Goal: Transaction & Acquisition: Obtain resource

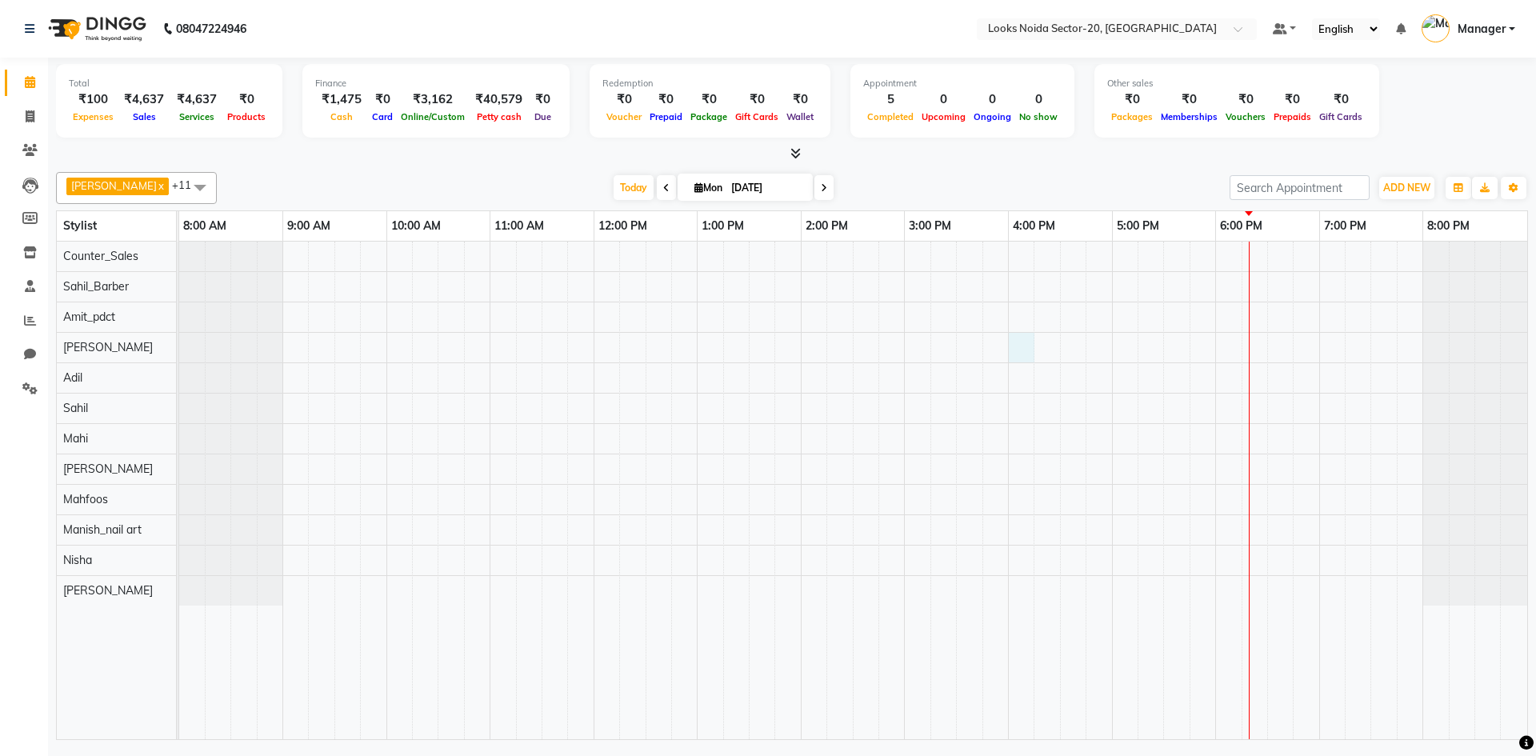
click at [1032, 358] on div at bounding box center [853, 491] width 1348 height 498
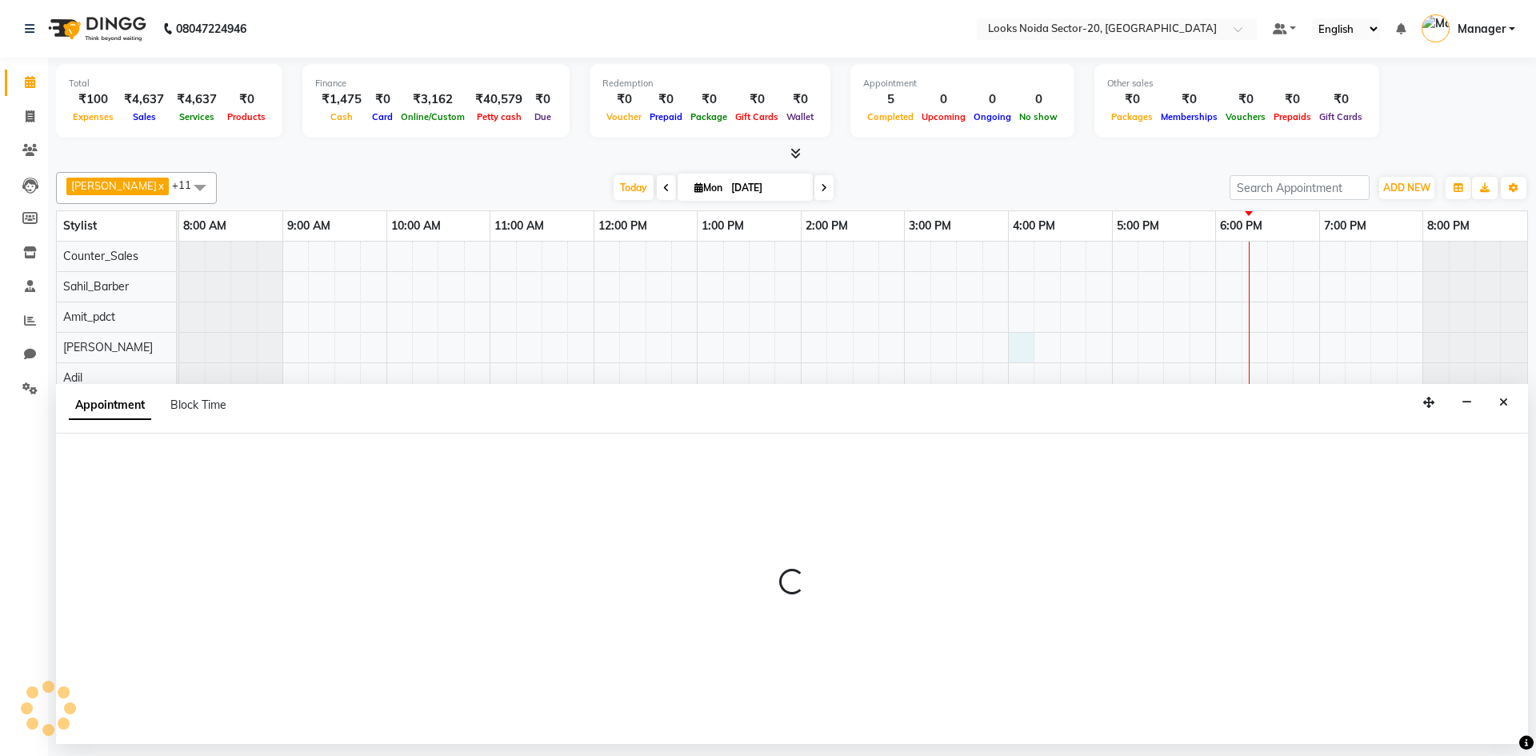
click at [990, 428] on div "Appointment Block Time" at bounding box center [792, 409] width 1472 height 50
select select "86760"
select select "960"
select select "tentative"
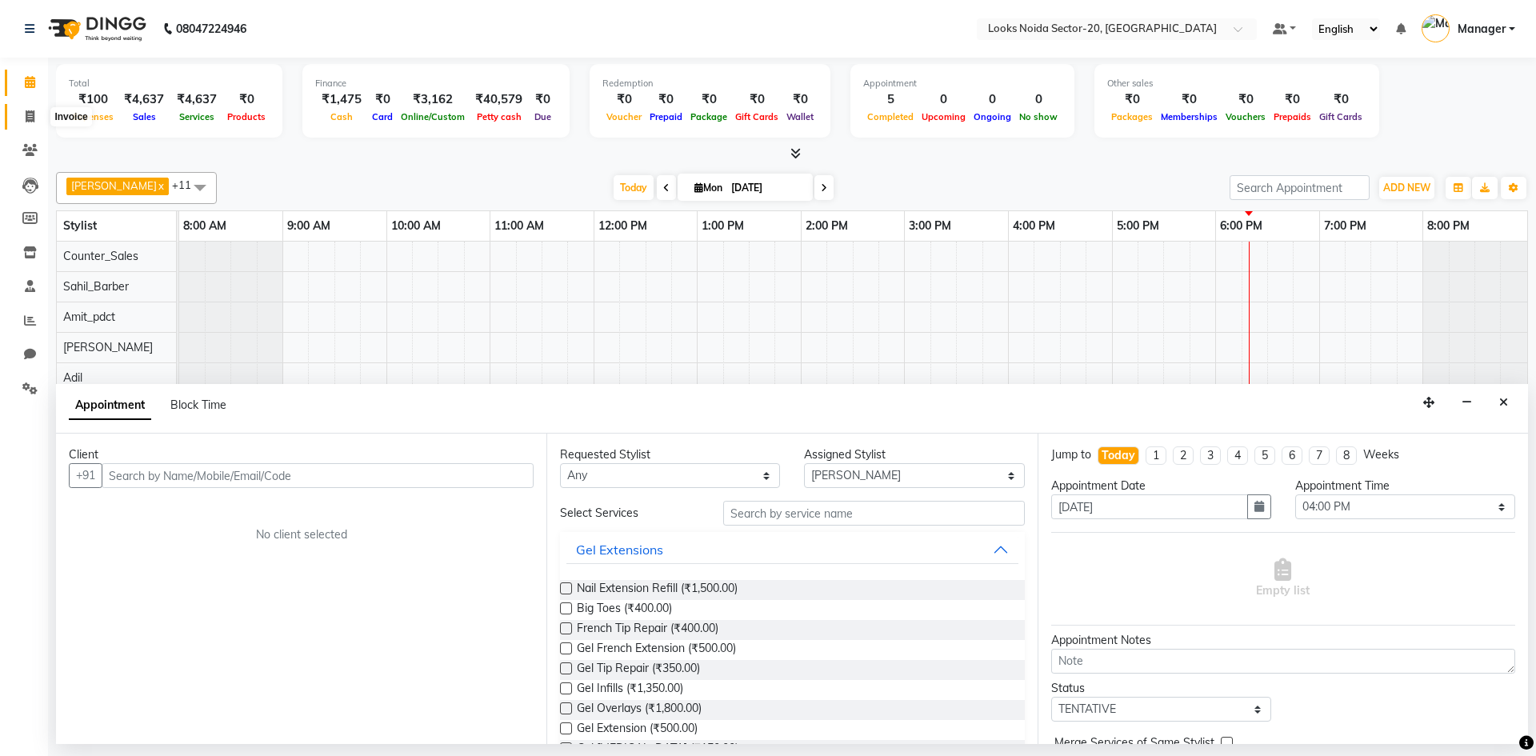
click at [37, 122] on span at bounding box center [30, 117] width 28 height 18
select select "service"
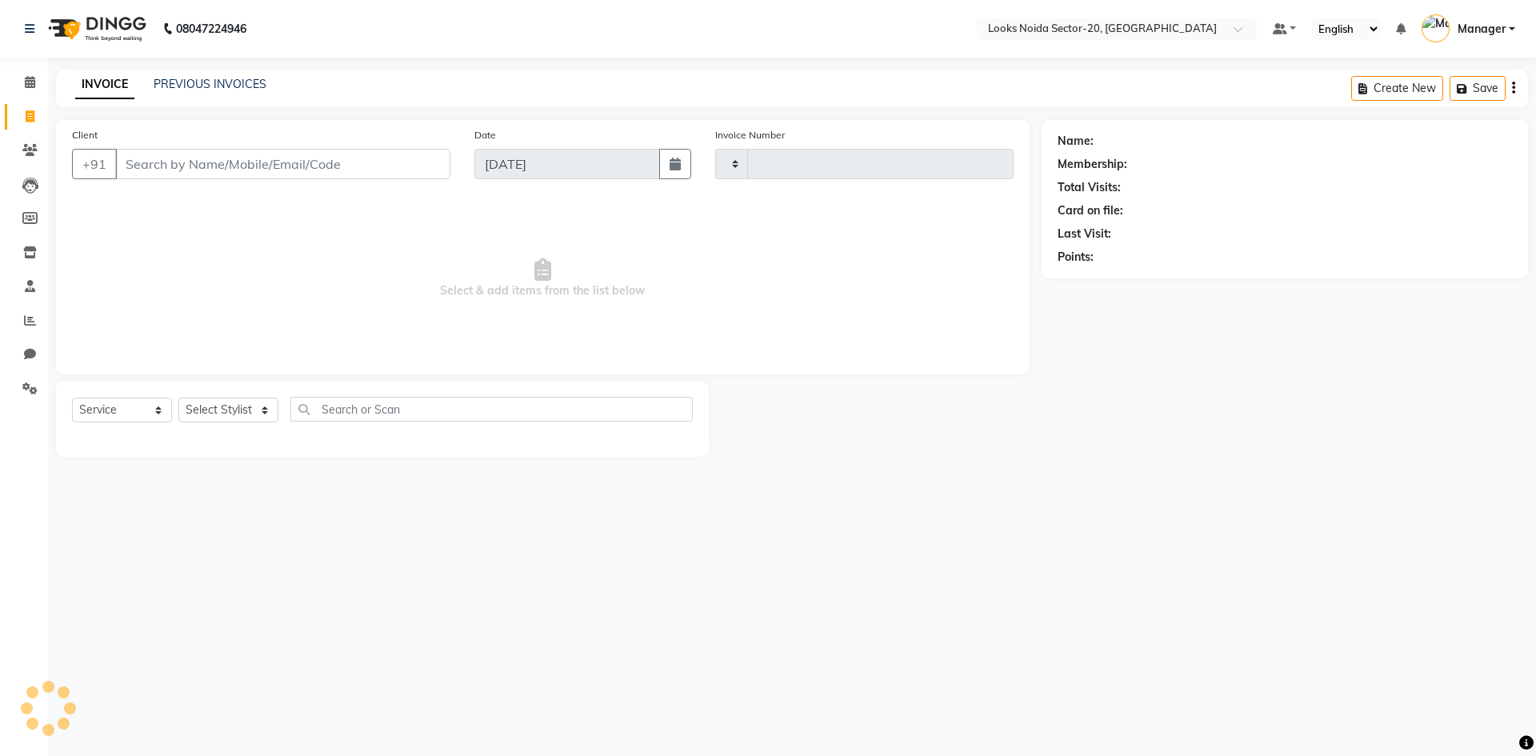
click at [37, 122] on span at bounding box center [30, 117] width 28 height 18
select select "service"
click at [37, 122] on span at bounding box center [30, 117] width 28 height 18
select select "service"
type input "0426"
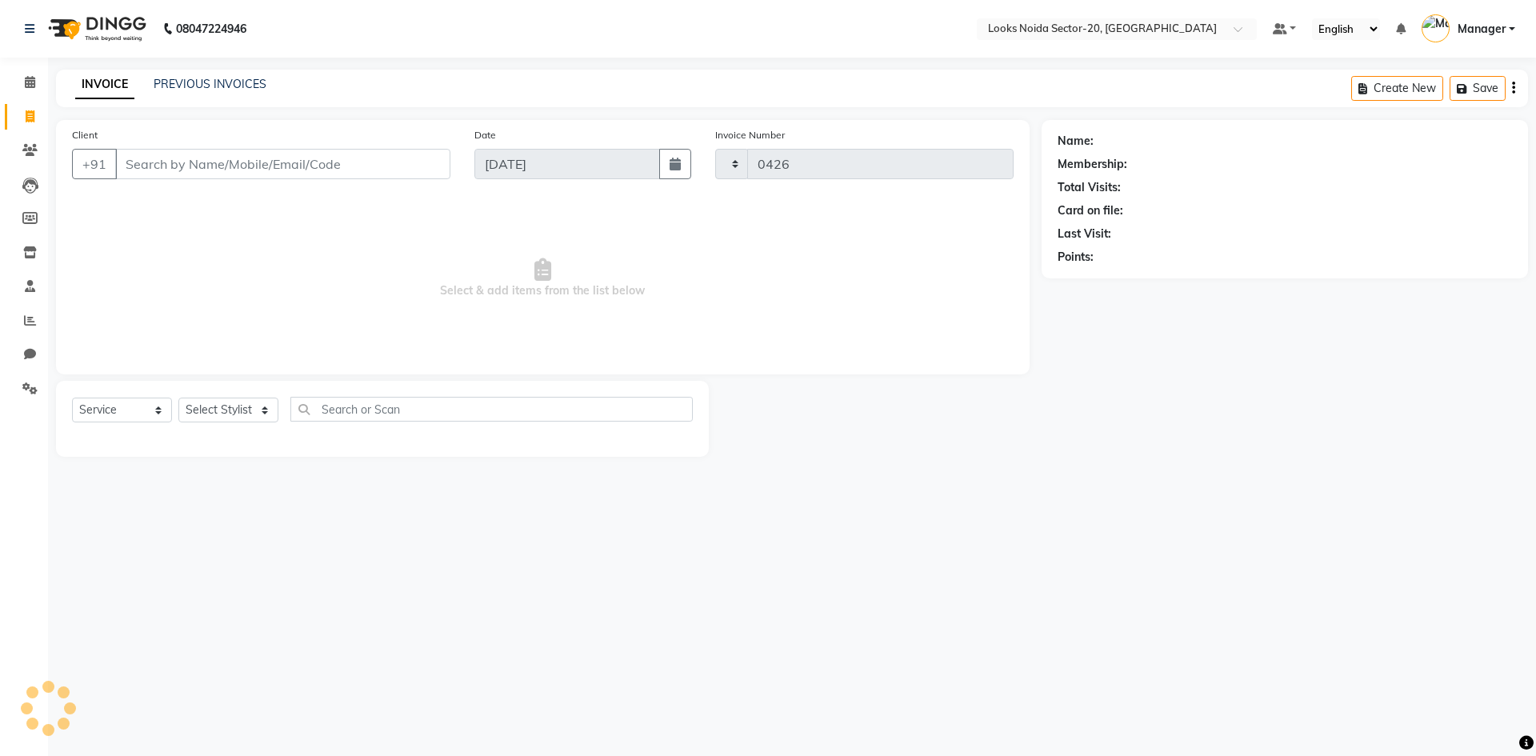
select select "8646"
click at [38, 85] on span at bounding box center [30, 83] width 28 height 18
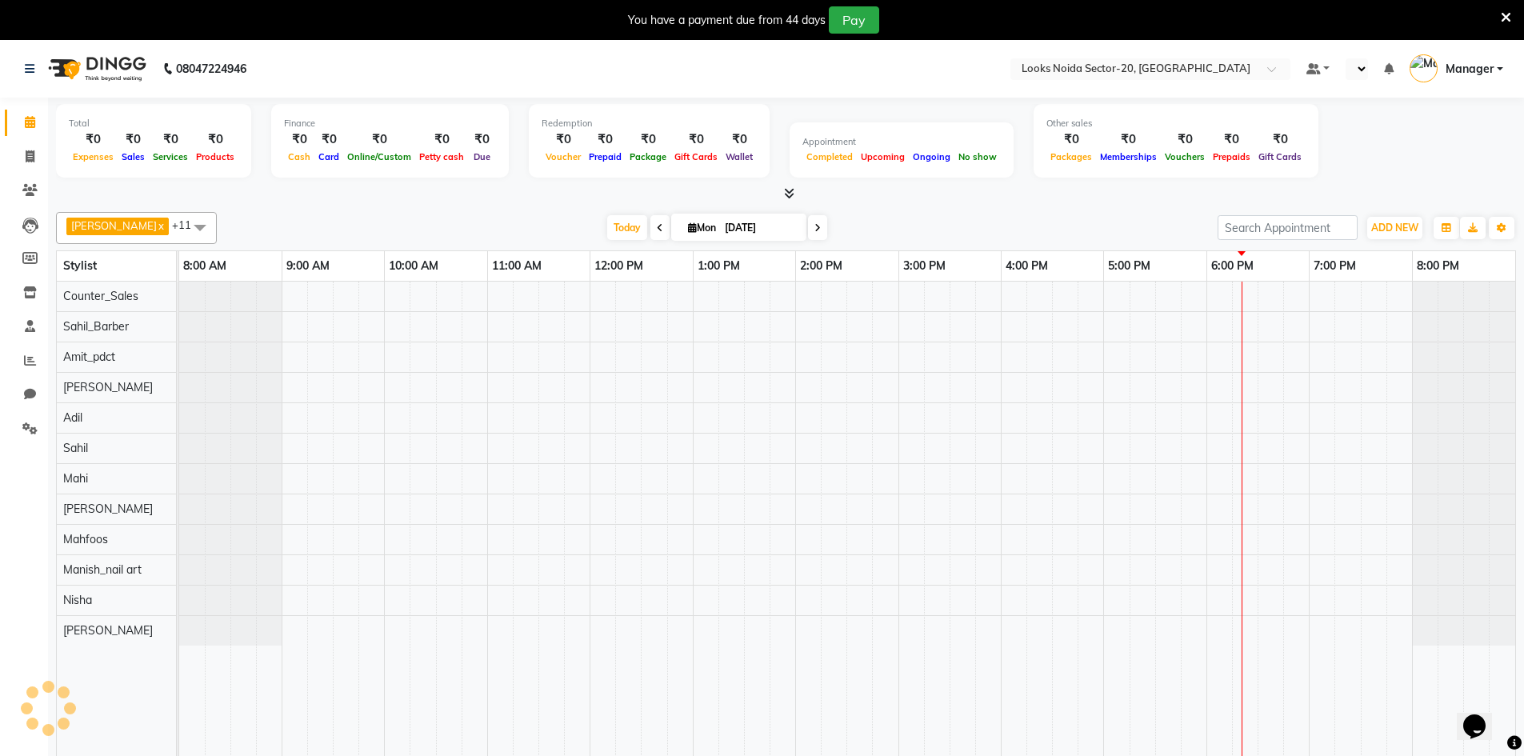
select select "en"
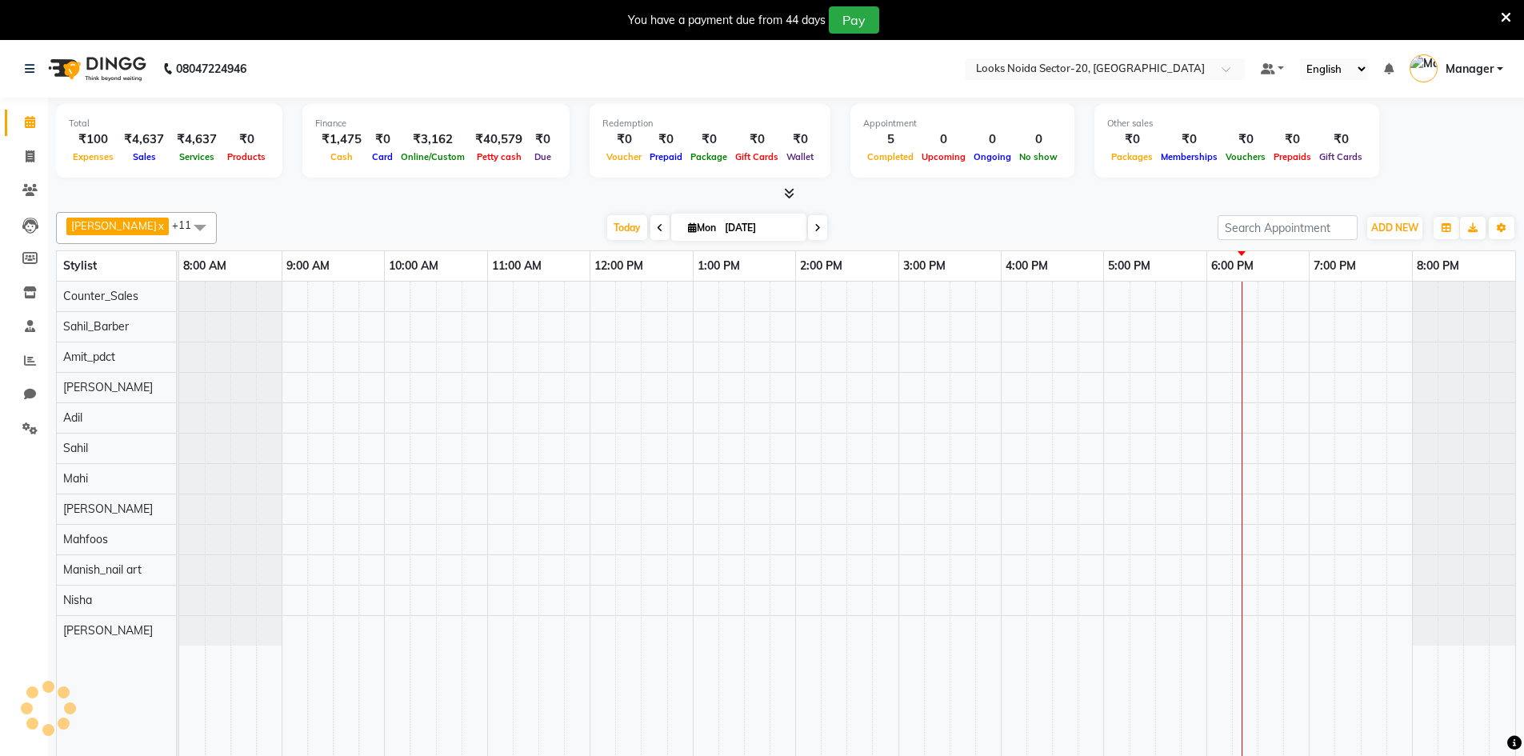
click at [1503, 14] on icon at bounding box center [1506, 17] width 10 height 14
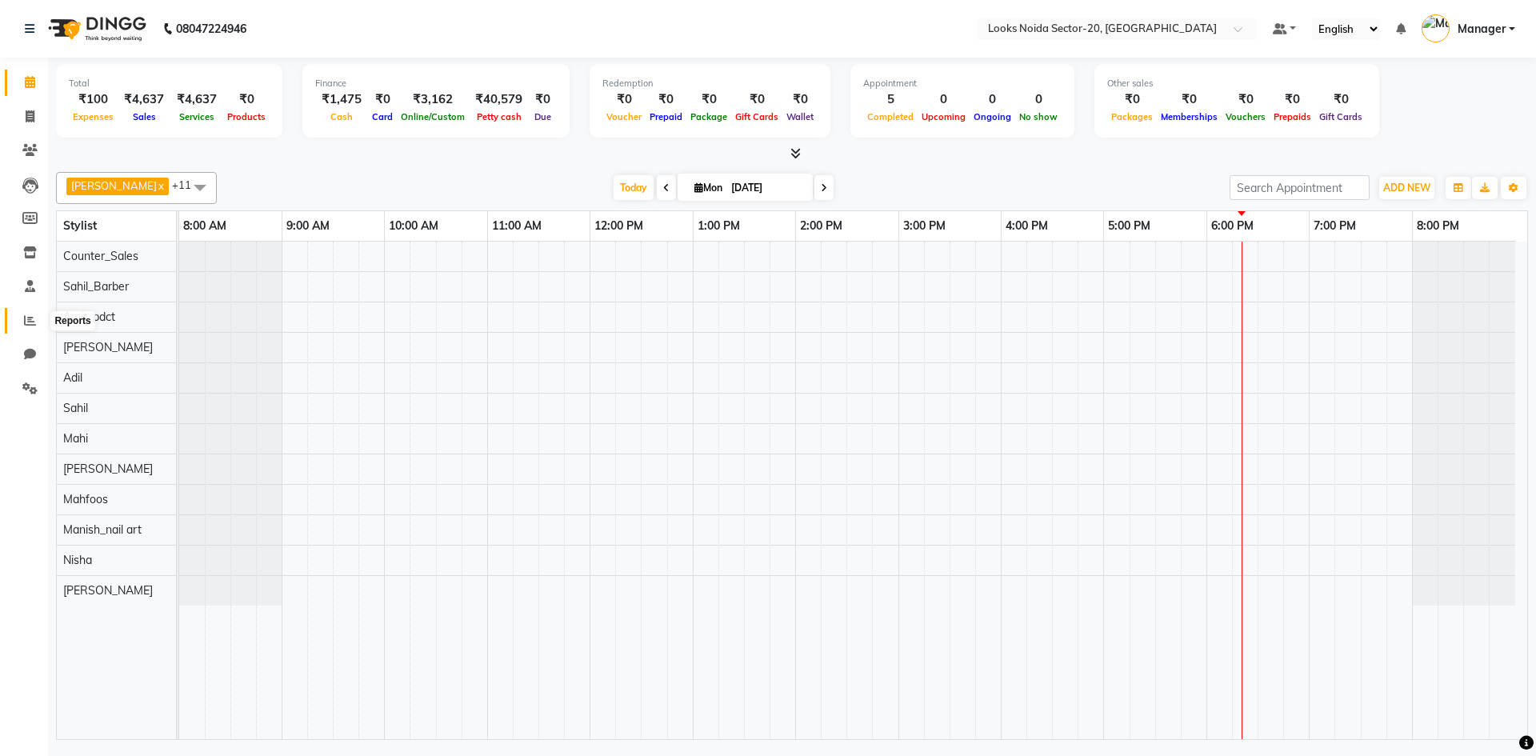
click at [27, 312] on span at bounding box center [30, 321] width 28 height 18
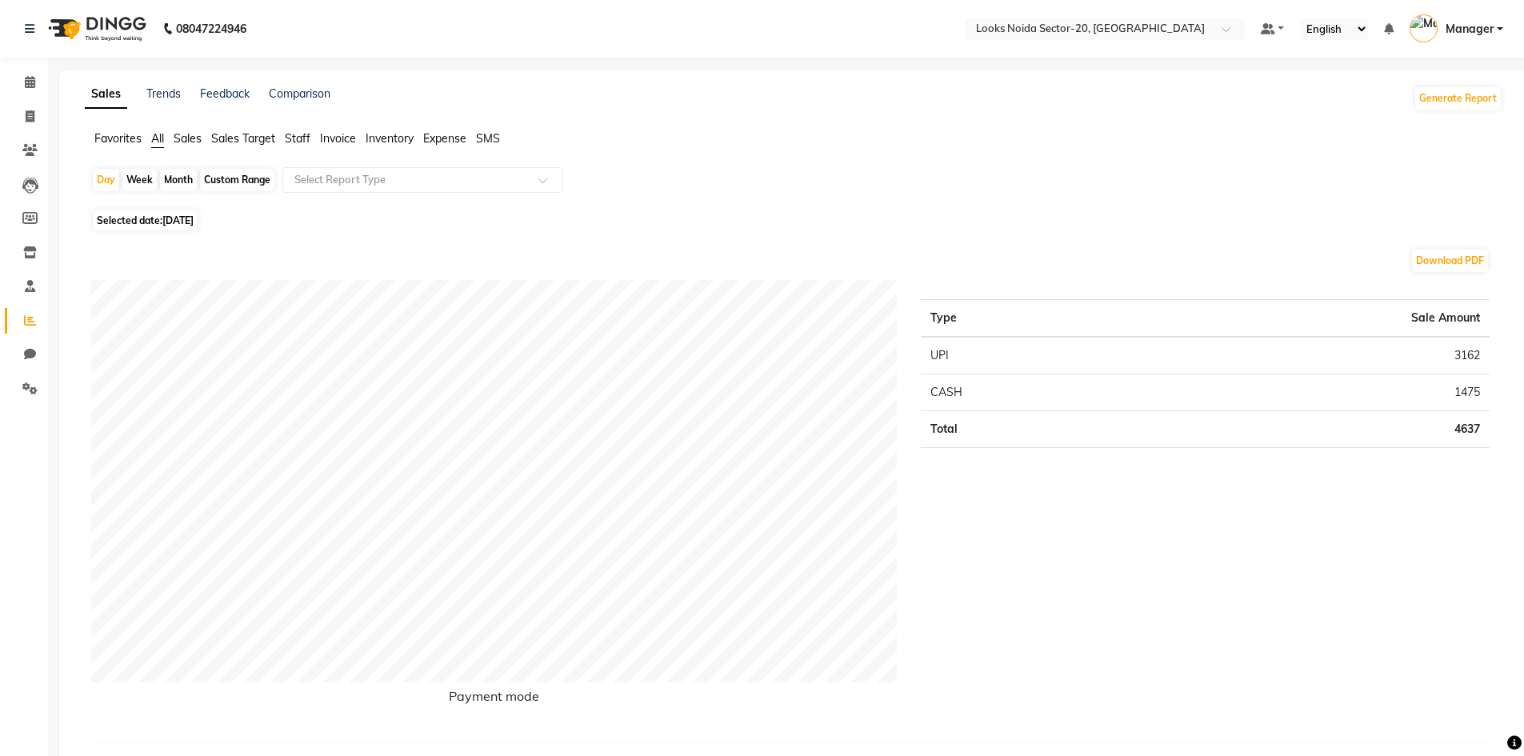
click at [285, 137] on ul "Favorites All Sales Sales Target Staff Invoice Inventory Expense SMS" at bounding box center [793, 139] width 1417 height 18
click at [290, 136] on span "Staff" at bounding box center [298, 138] width 26 height 14
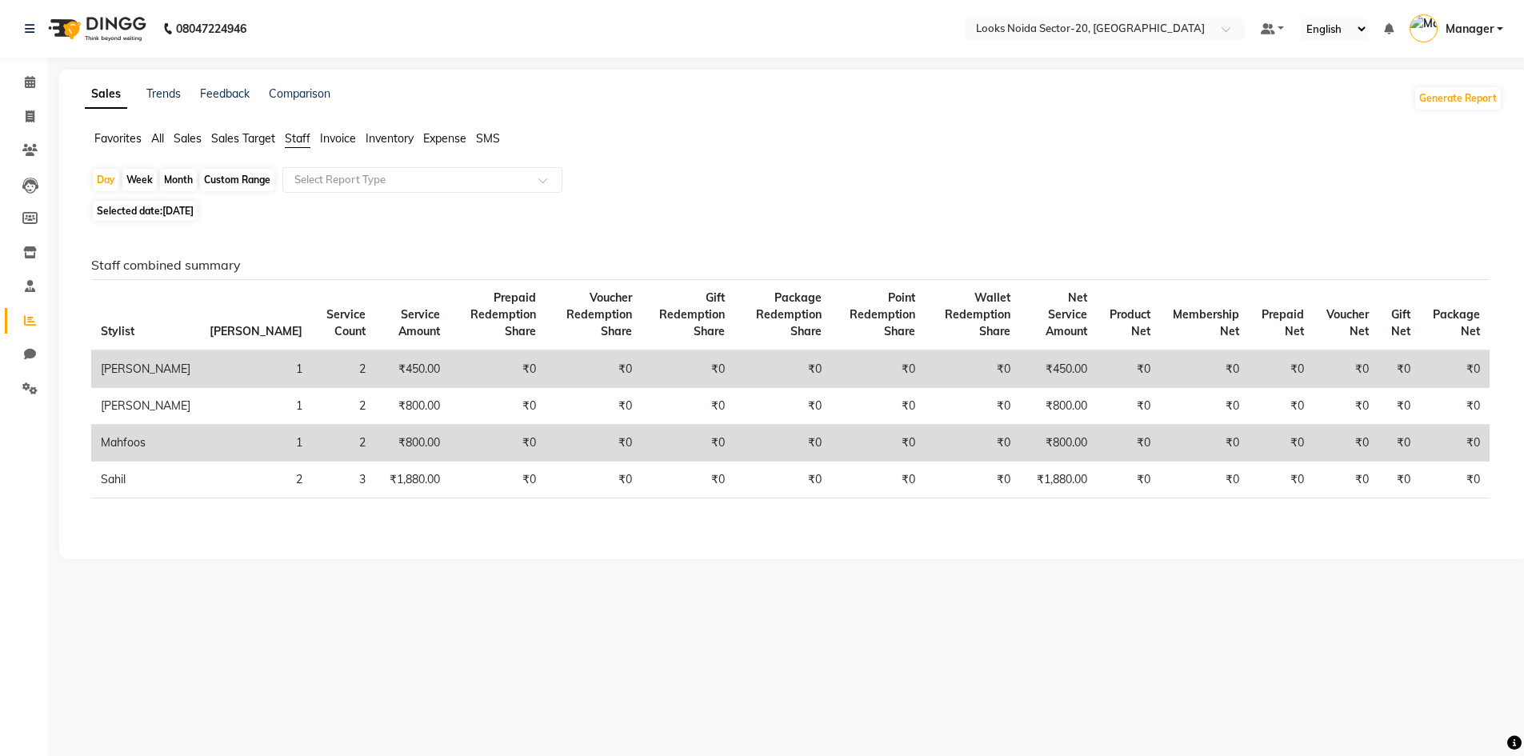
click at [166, 175] on div "Month" at bounding box center [178, 180] width 37 height 22
select select "9"
select select "2025"
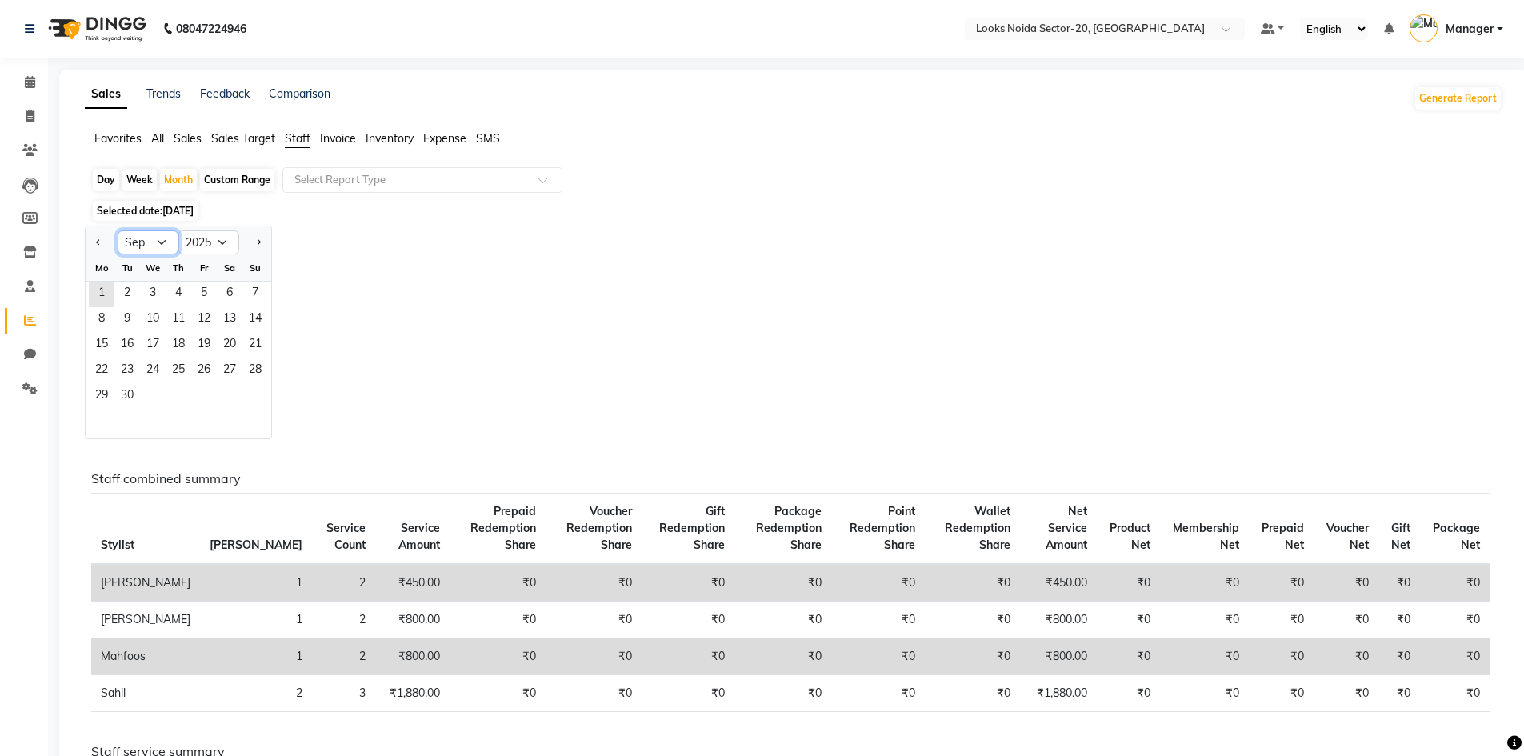
click at [153, 239] on select "Jan Feb Mar Apr May Jun Jul Aug Sep Oct Nov Dec" at bounding box center [148, 242] width 61 height 24
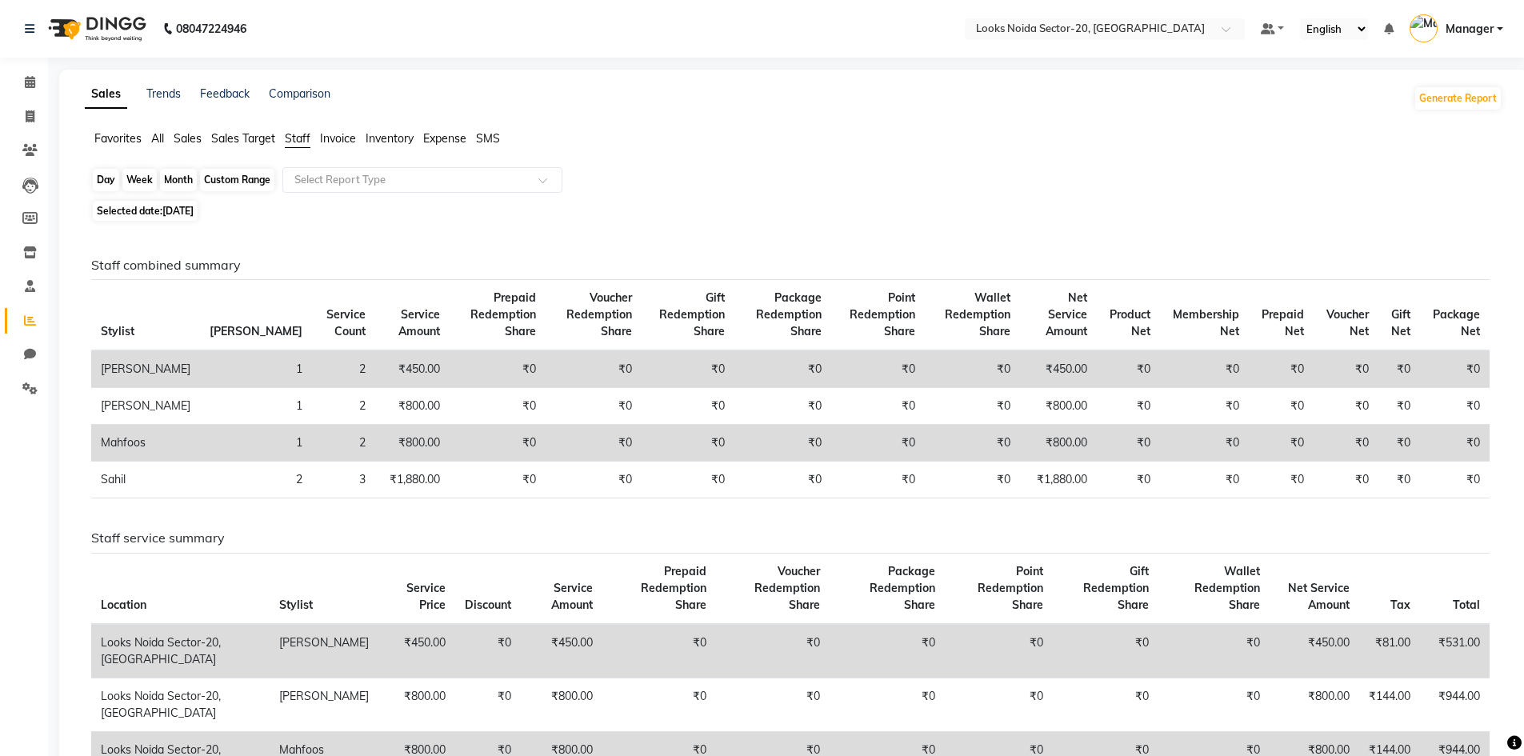
click at [178, 174] on div "Month" at bounding box center [178, 180] width 37 height 22
select select "9"
select select "2025"
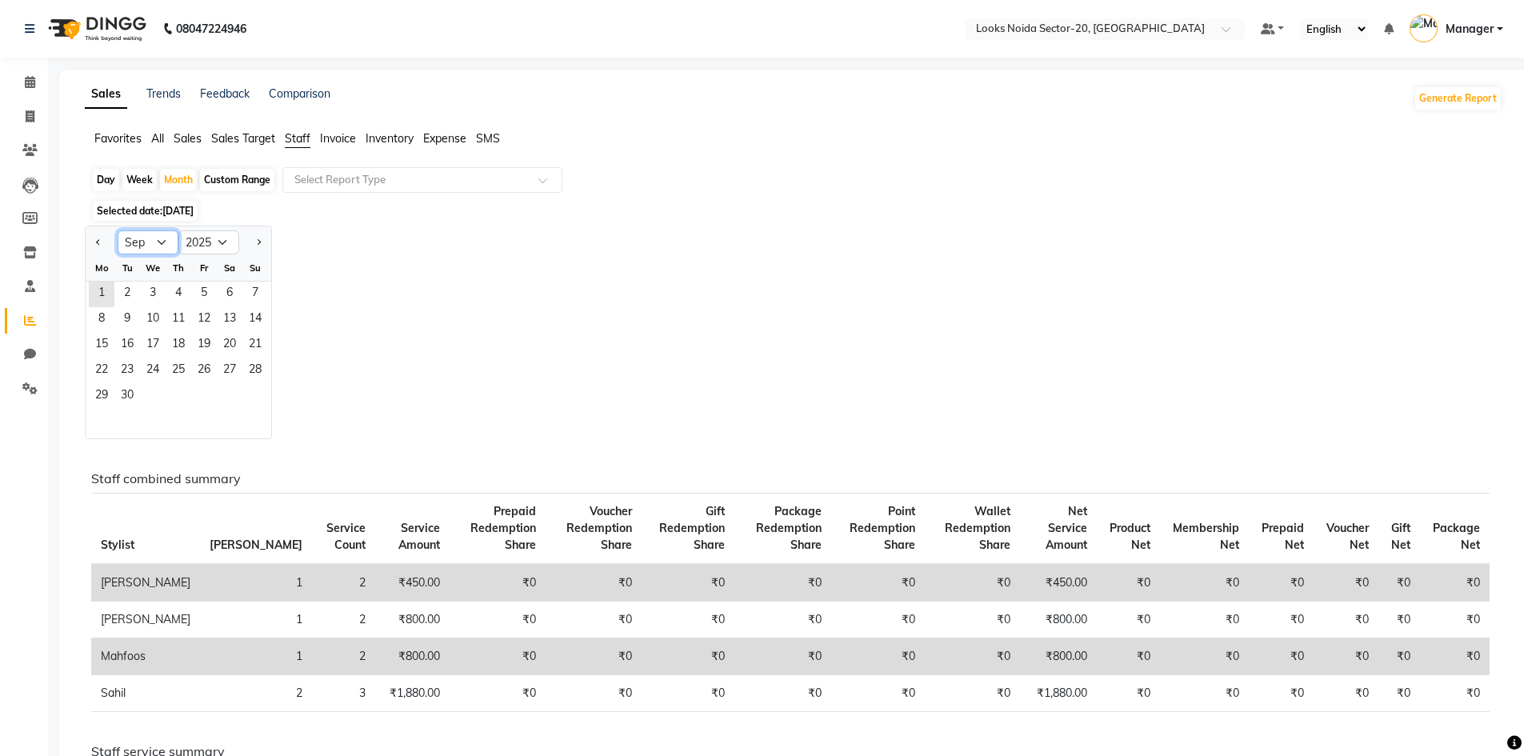
click at [154, 252] on select "Jan Feb Mar Apr May Jun Jul Aug Sep Oct Nov Dec" at bounding box center [148, 242] width 61 height 24
select select "8"
click at [118, 230] on select "Jan Feb Mar Apr May Jun Jul Aug Sep Oct Nov Dec" at bounding box center [148, 242] width 61 height 24
click at [204, 292] on span "1" at bounding box center [204, 295] width 26 height 26
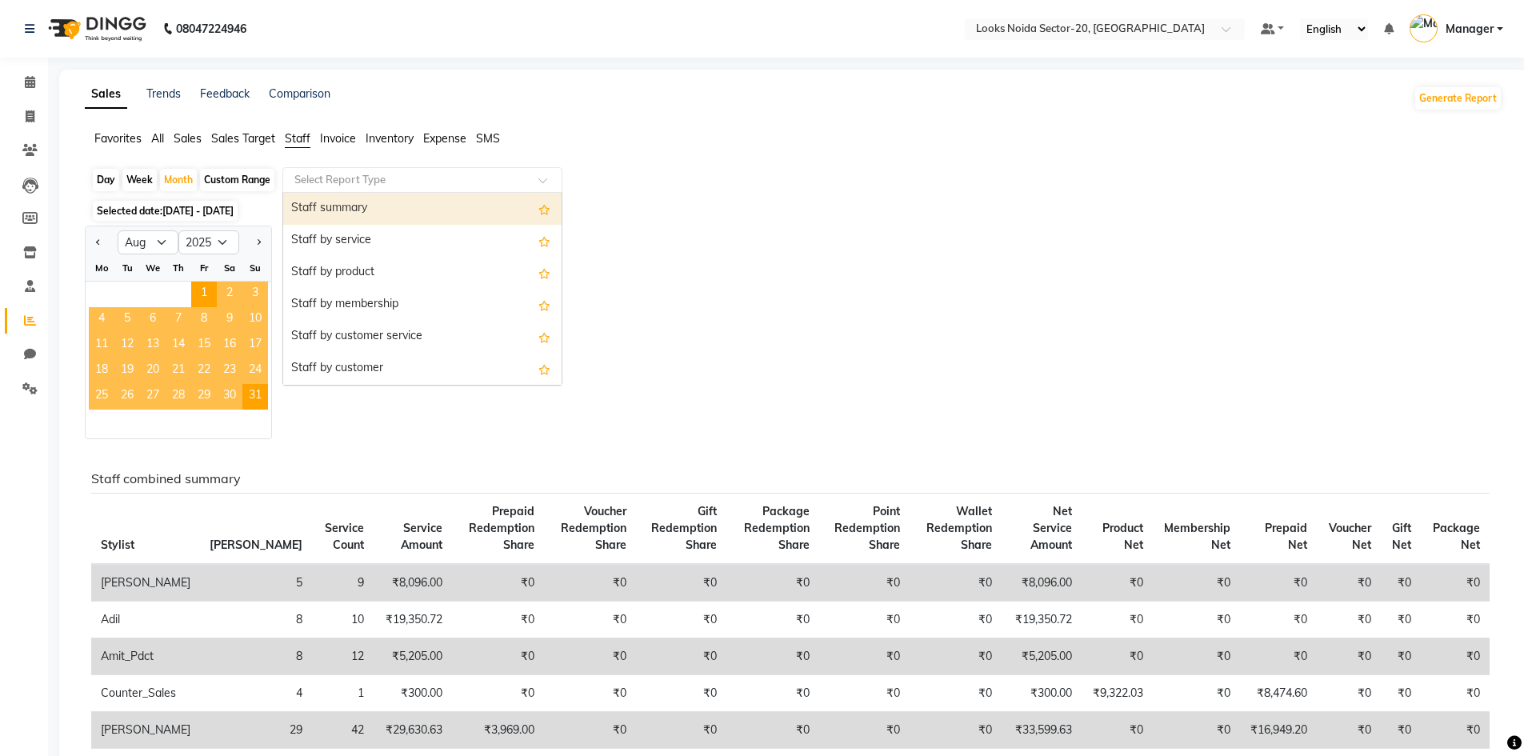
click at [323, 182] on input "text" at bounding box center [406, 180] width 230 height 16
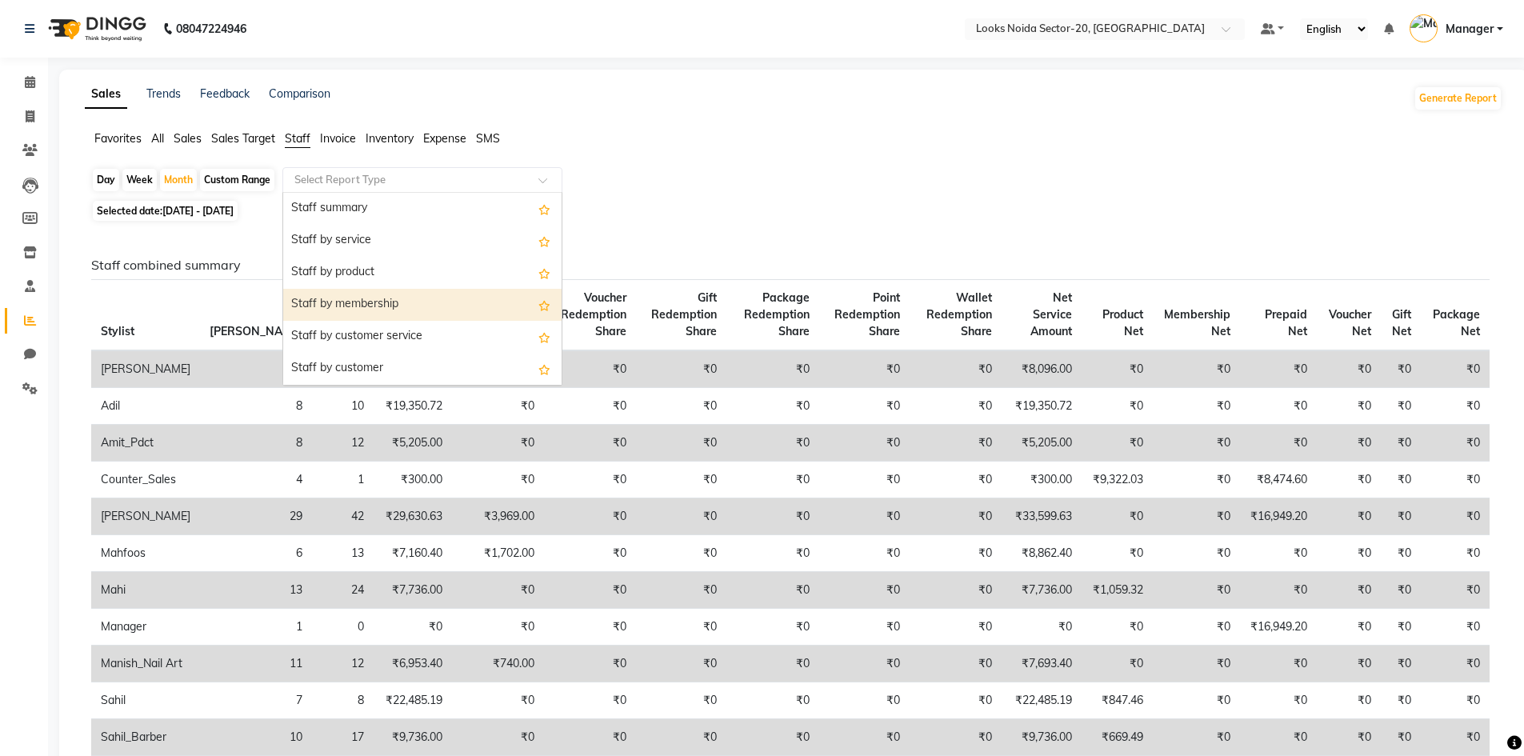
click at [408, 307] on div "Staff by membership" at bounding box center [422, 305] width 278 height 32
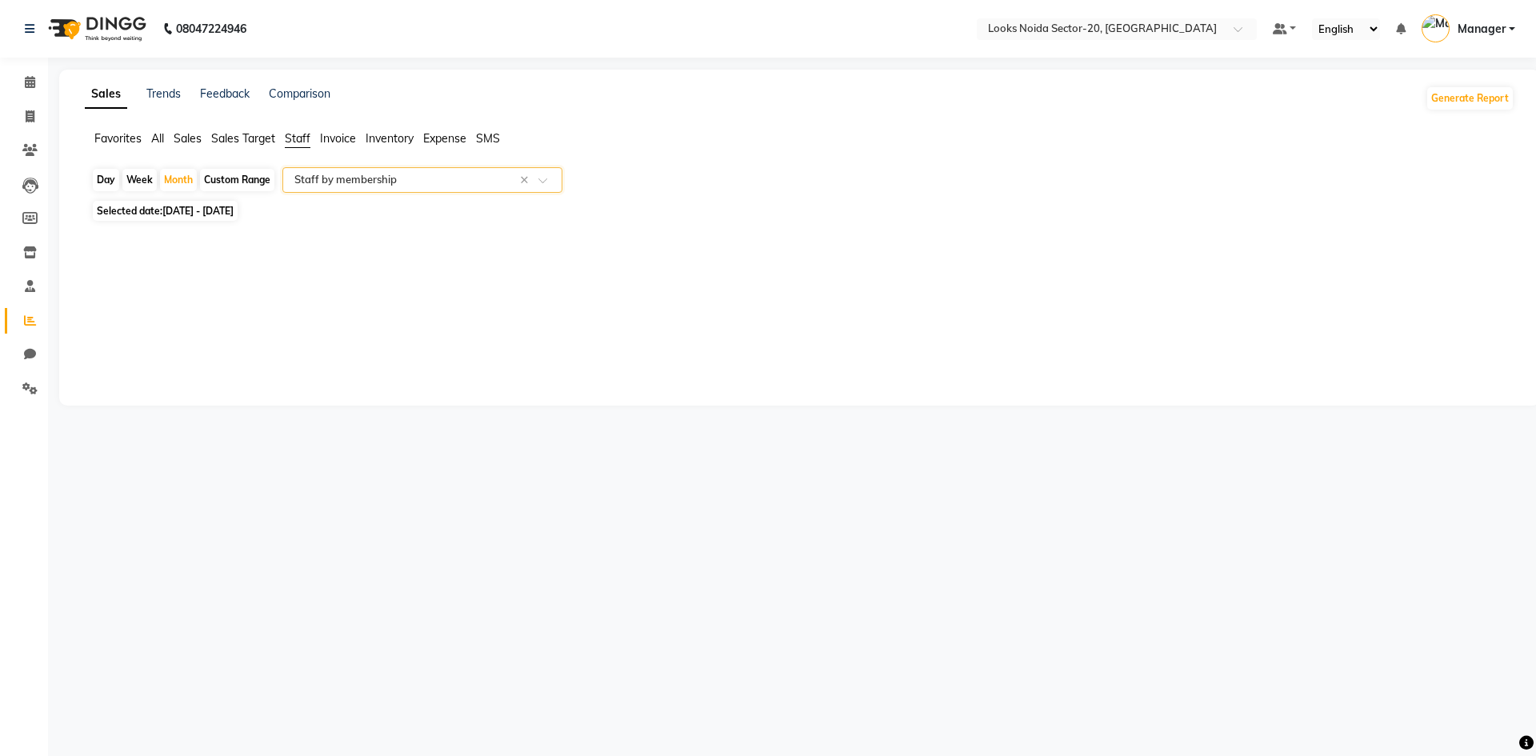
click at [444, 178] on input "text" at bounding box center [406, 180] width 230 height 16
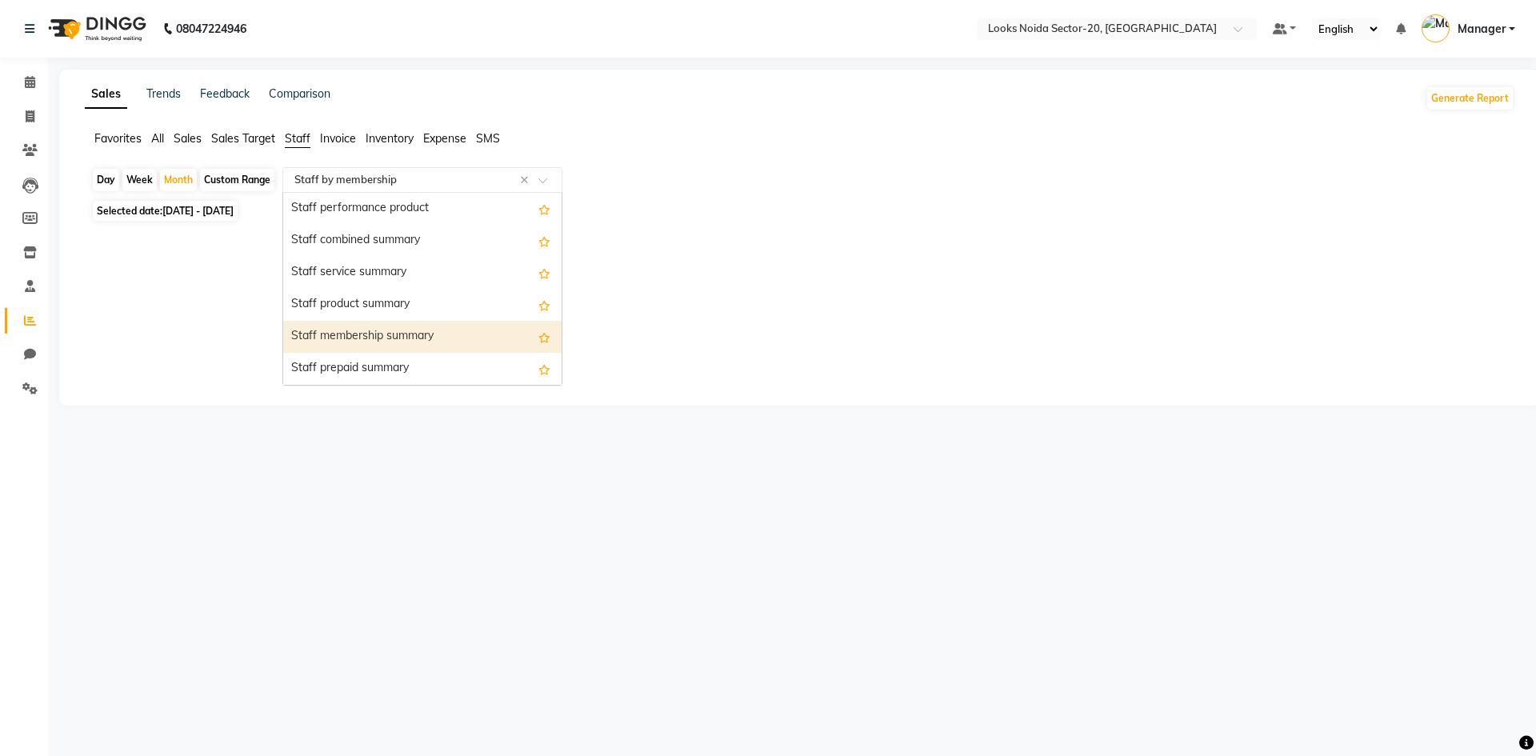
click at [431, 328] on div "Staff membership summary" at bounding box center [422, 337] width 278 height 32
click at [316, 171] on div "Select Report Type × Staff membership summary ×" at bounding box center [422, 180] width 280 height 26
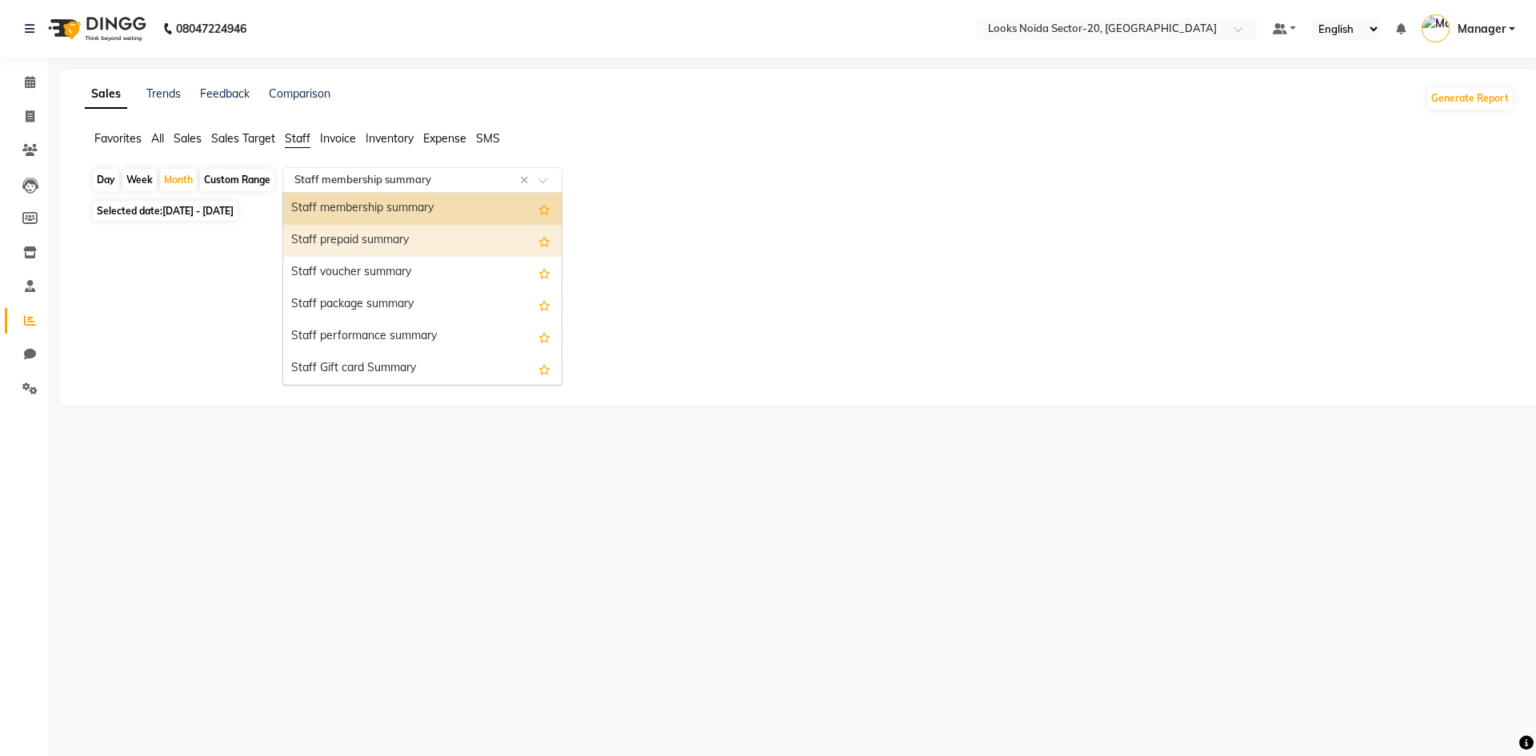
click at [378, 245] on div "Staff prepaid summary" at bounding box center [422, 241] width 278 height 32
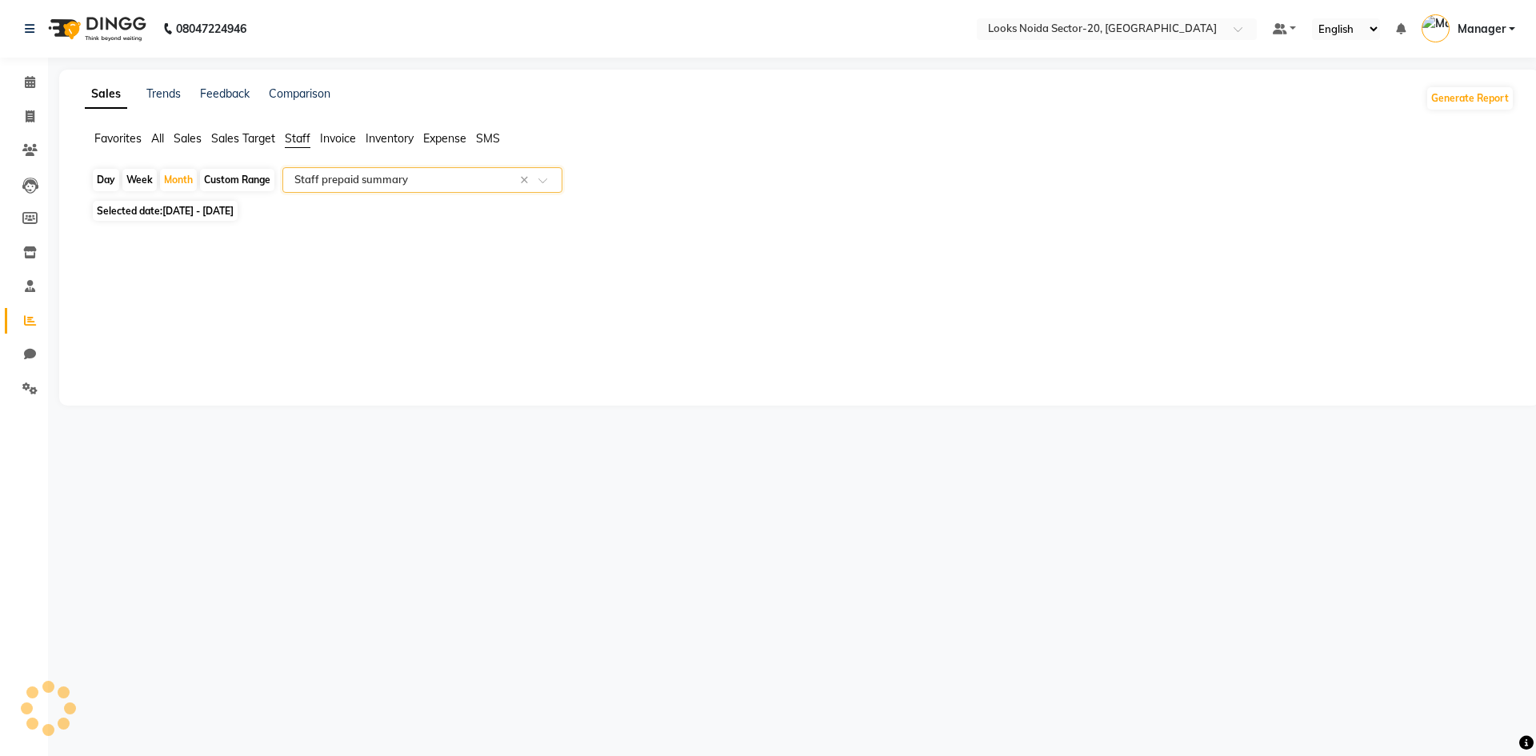
select select "full_report"
select select "csv"
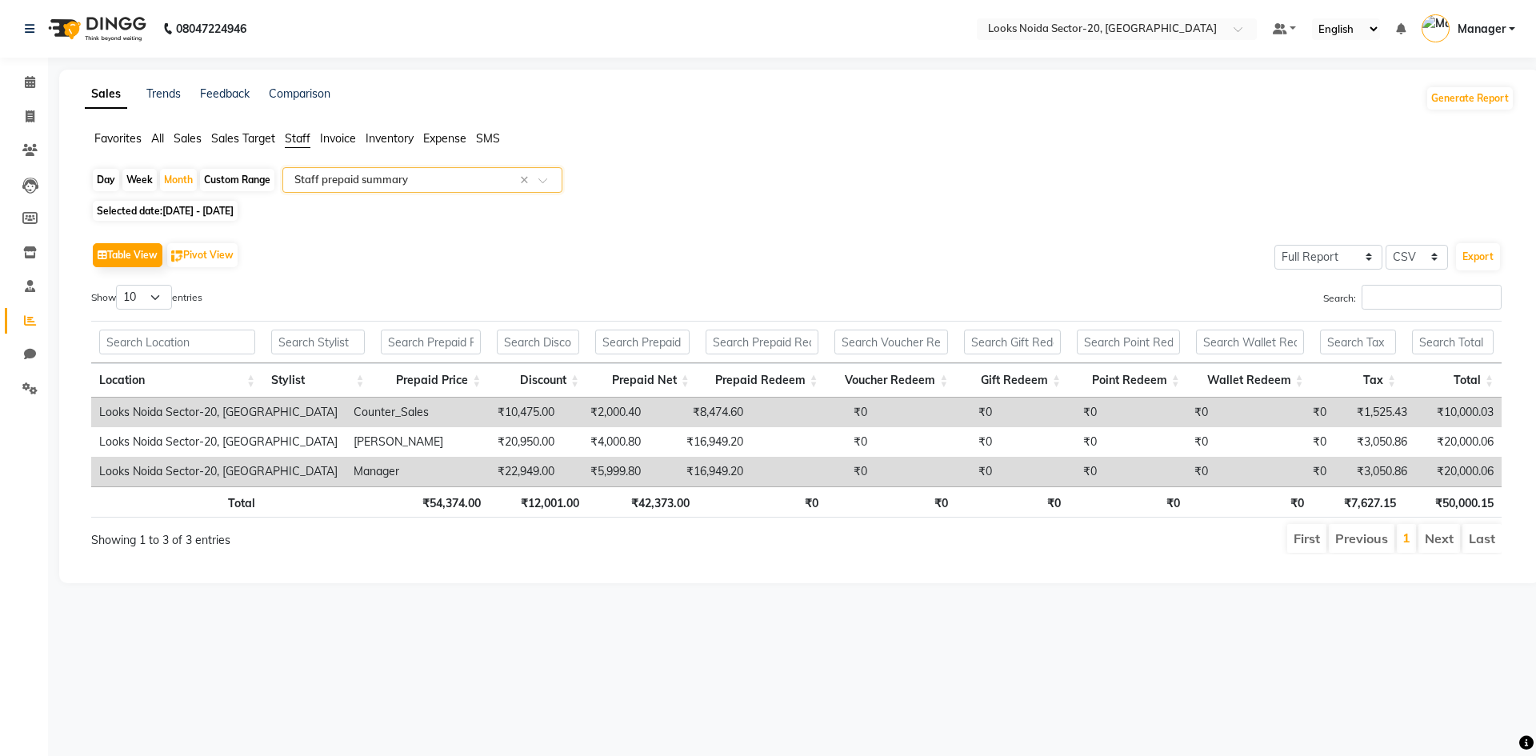
click at [745, 214] on div "Selected date: 01-08-2025 - 31-08-2025" at bounding box center [802, 210] width 1423 height 17
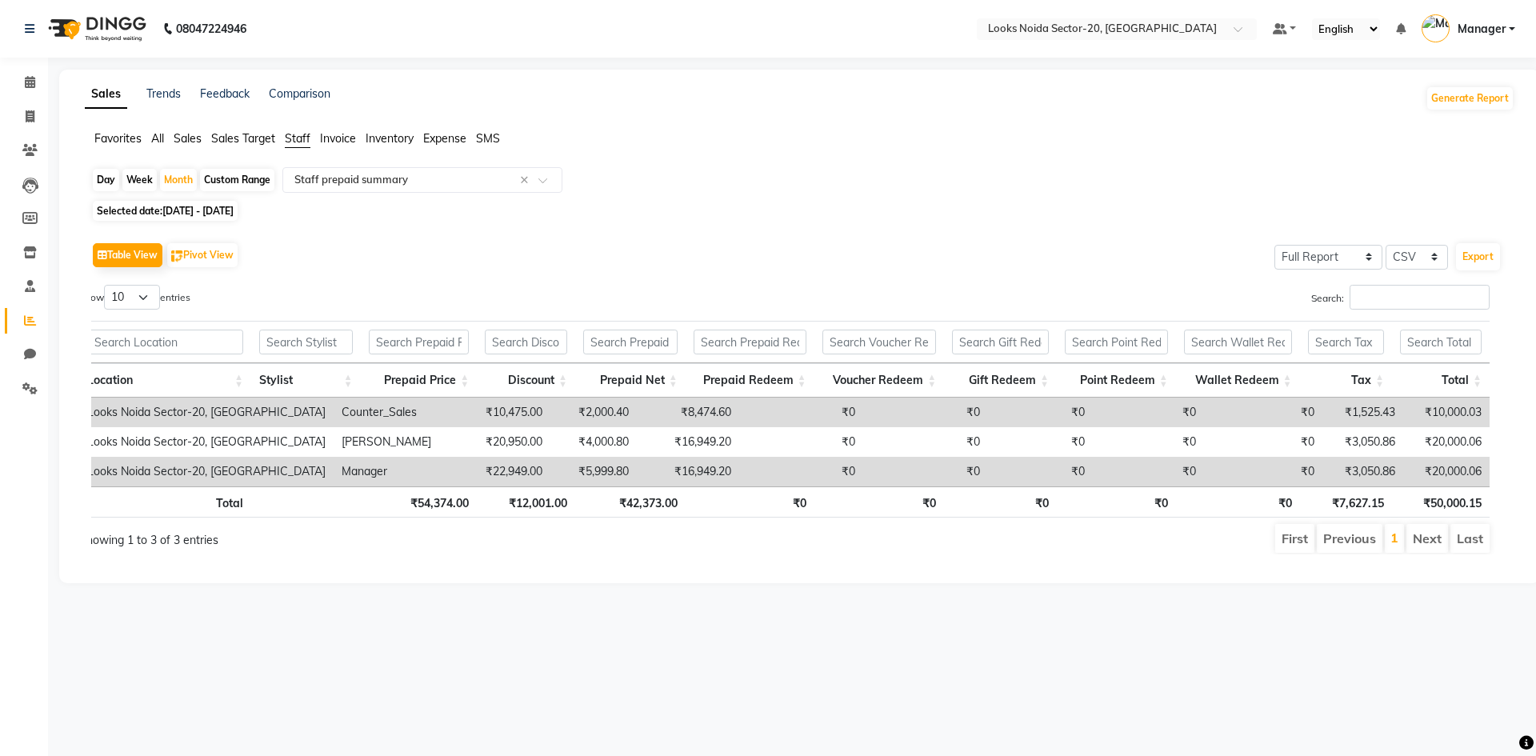
click at [913, 263] on div "Table View Pivot View Select Full Report Filtered Report Select CSV PDF Export" at bounding box center [796, 255] width 1410 height 34
click at [1421, 533] on li "Next" at bounding box center [1427, 538] width 42 height 29
click at [1421, 540] on li "Next" at bounding box center [1427, 538] width 42 height 29
click at [1482, 542] on li "Last" at bounding box center [1469, 538] width 39 height 29
click at [574, 581] on div "Sales Trends Feedback Comparison Generate Report Favorites All Sales Sales Targ…" at bounding box center [799, 327] width 1481 height 514
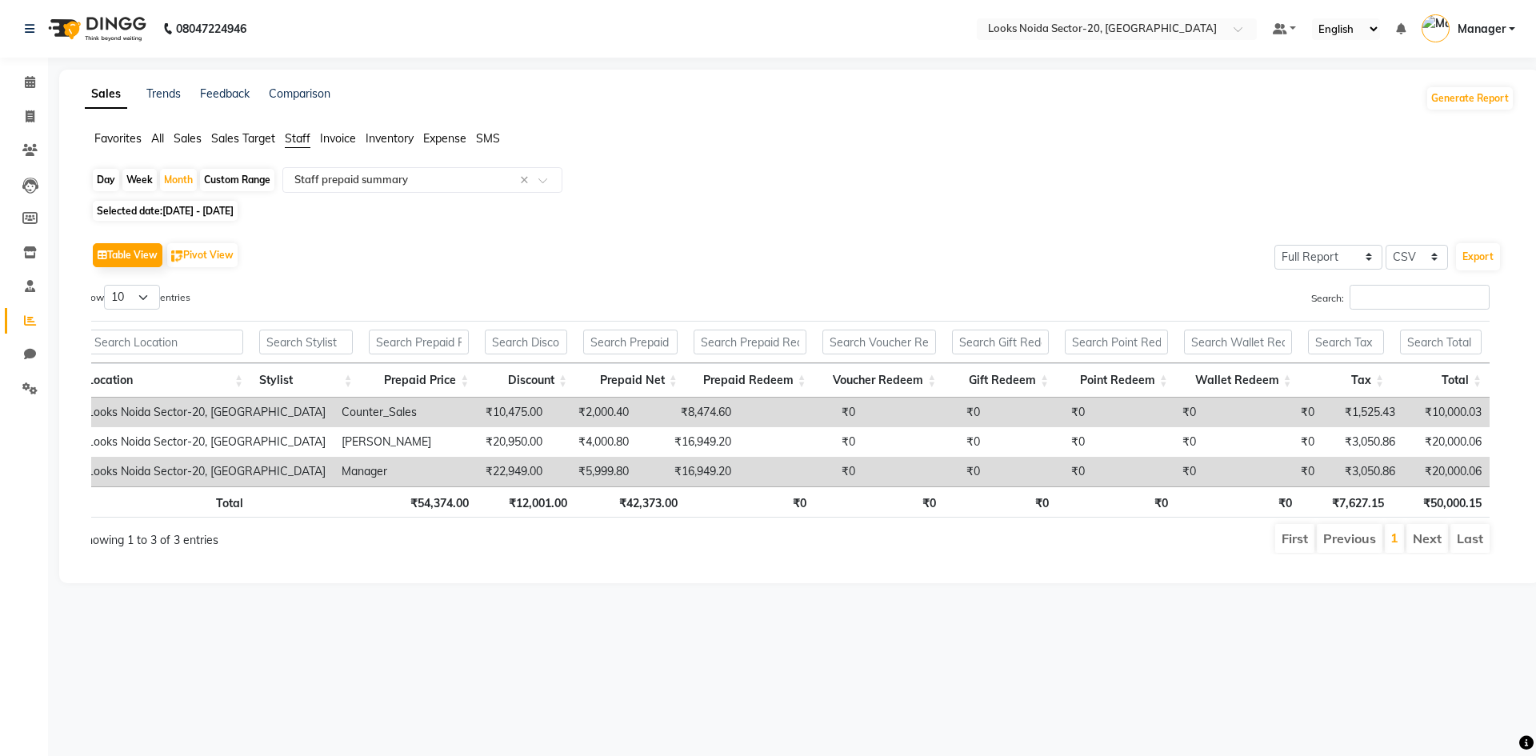
click at [610, 167] on div "Day Week Month Custom Range Select Report Type × Staff prepaid summary ×" at bounding box center [799, 181] width 1417 height 29
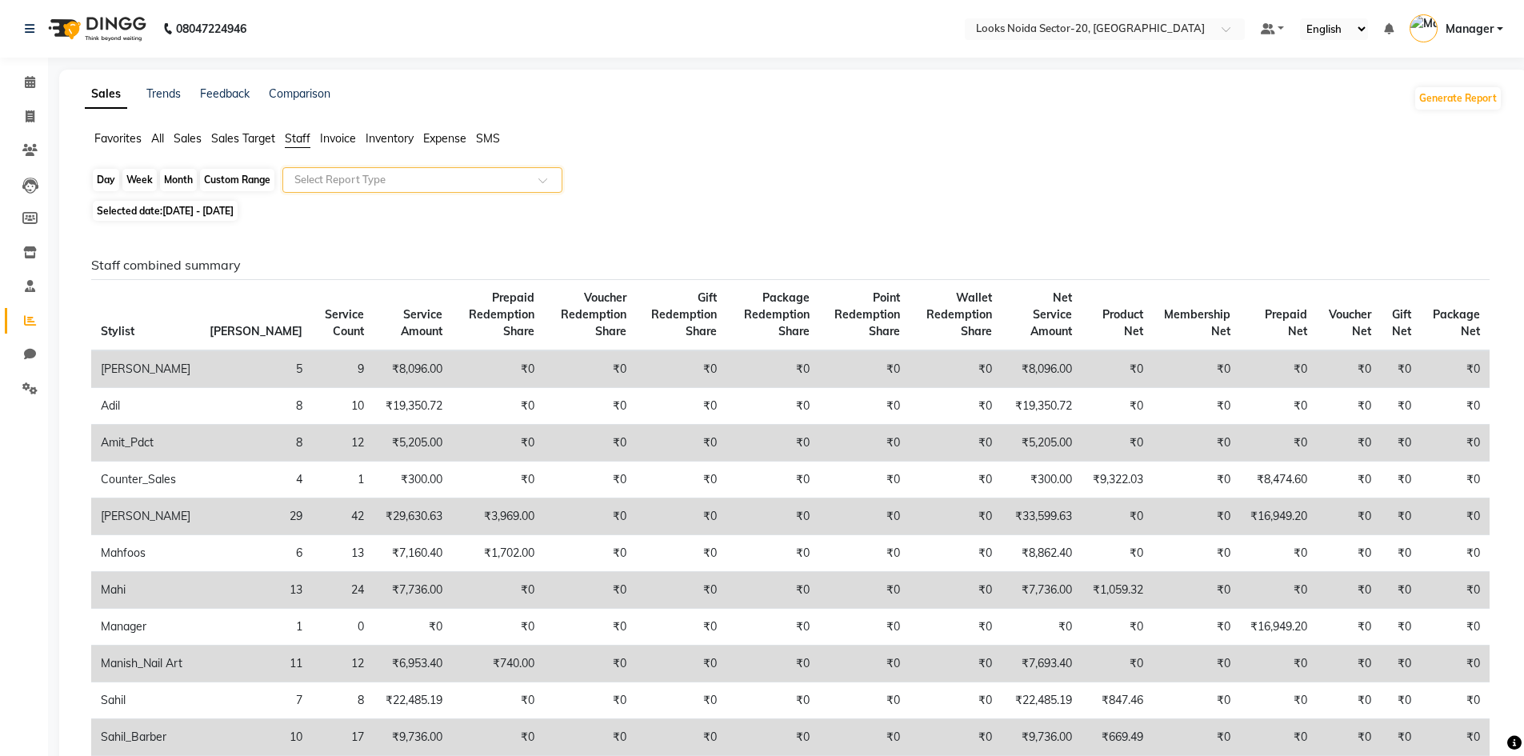
click at [193, 181] on div "Month" at bounding box center [178, 180] width 37 height 22
select select "8"
select select "2025"
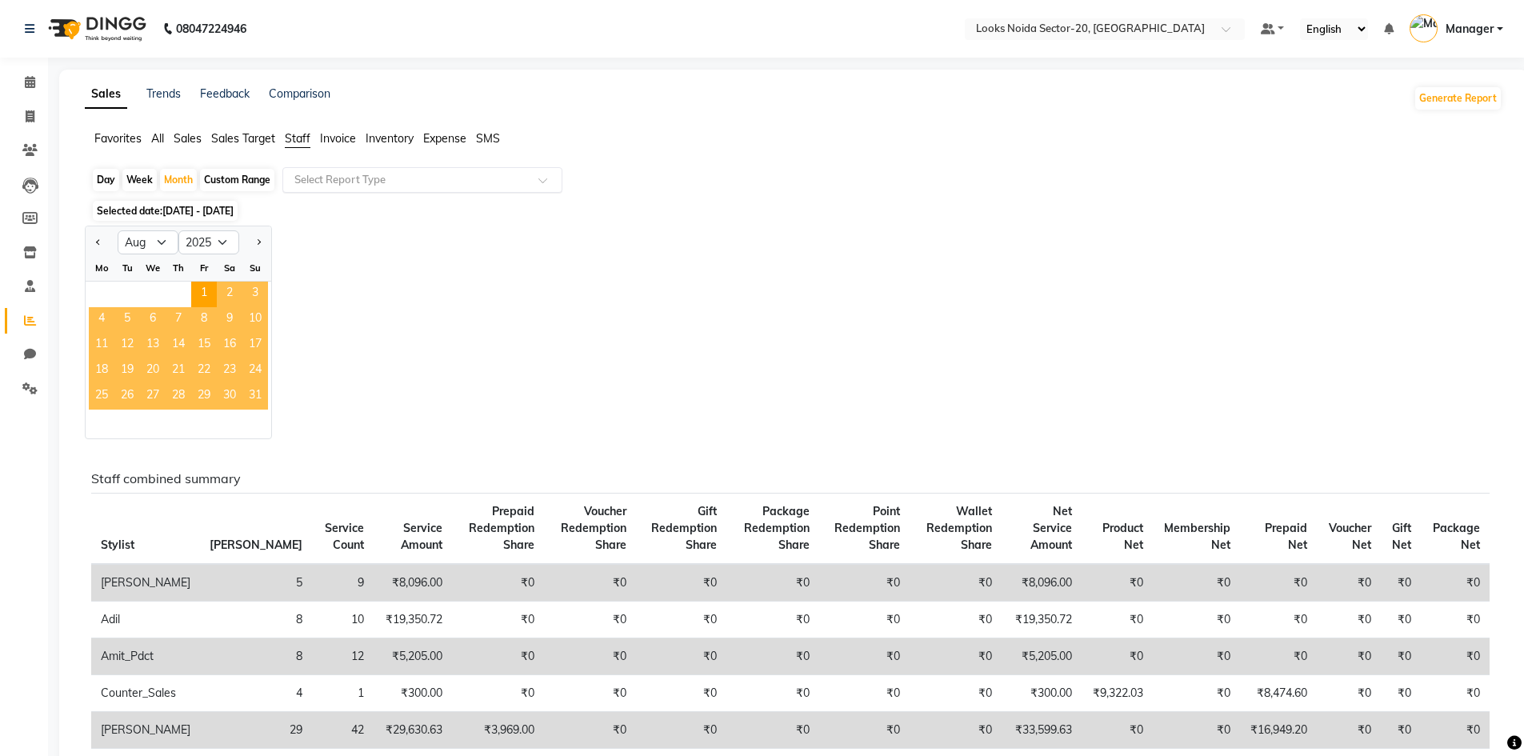
drag, startPoint x: 200, startPoint y: 294, endPoint x: 259, endPoint y: 395, distance: 117.6
click at [259, 395] on ngb-datepicker-month "Mo Tu We Th Fr Sa Su 1 2 3 4 5 6 7 8 9 10 11 12 13 14 15 16 17 18 19 20 21 22 2…" at bounding box center [179, 346] width 186 height 183
click at [329, 295] on div "Jan Feb Mar Apr May Jun Jul Aug Sep Oct Nov Dec 2015 2016 2017 2018 2019 2020 2…" at bounding box center [793, 333] width 1417 height 214
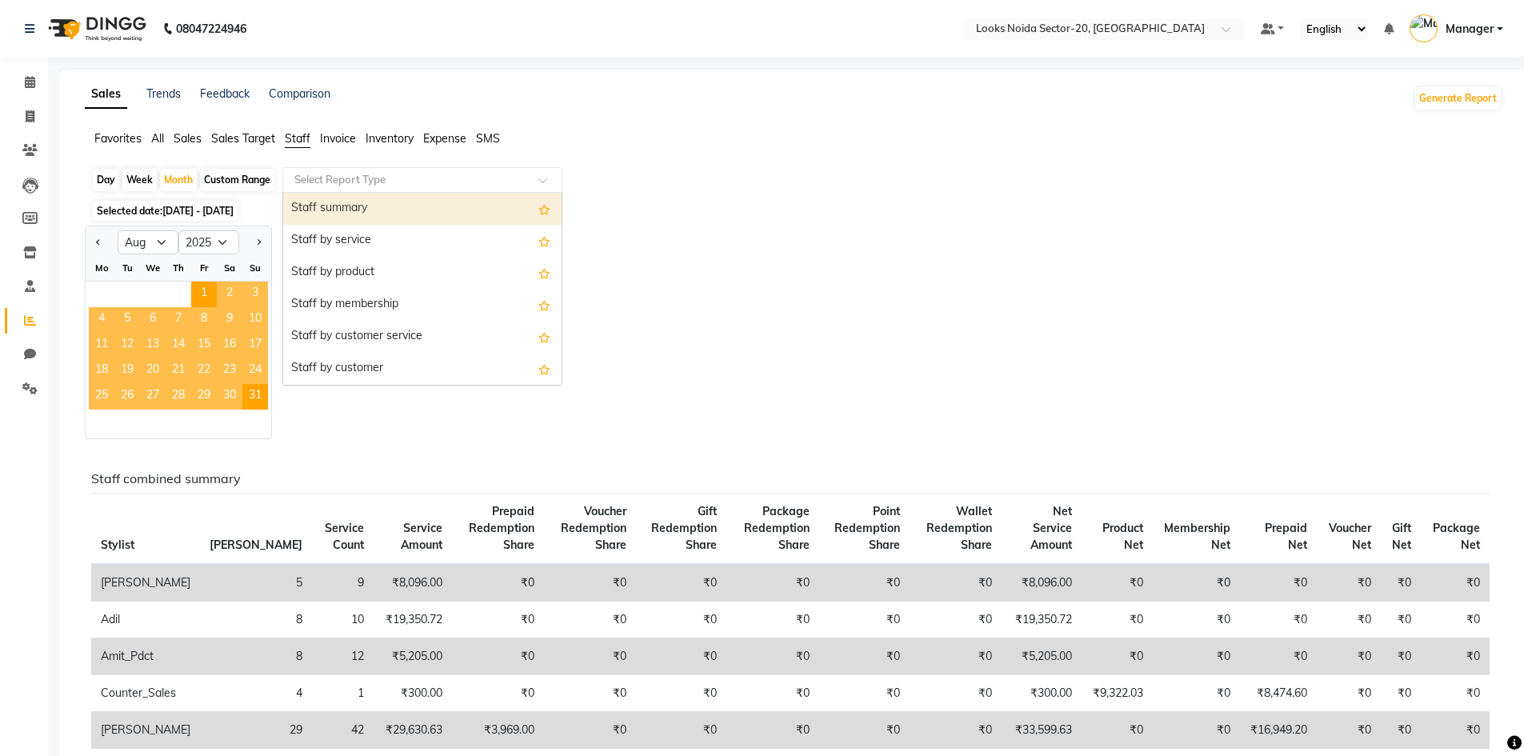
click at [382, 183] on input "text" at bounding box center [406, 180] width 230 height 16
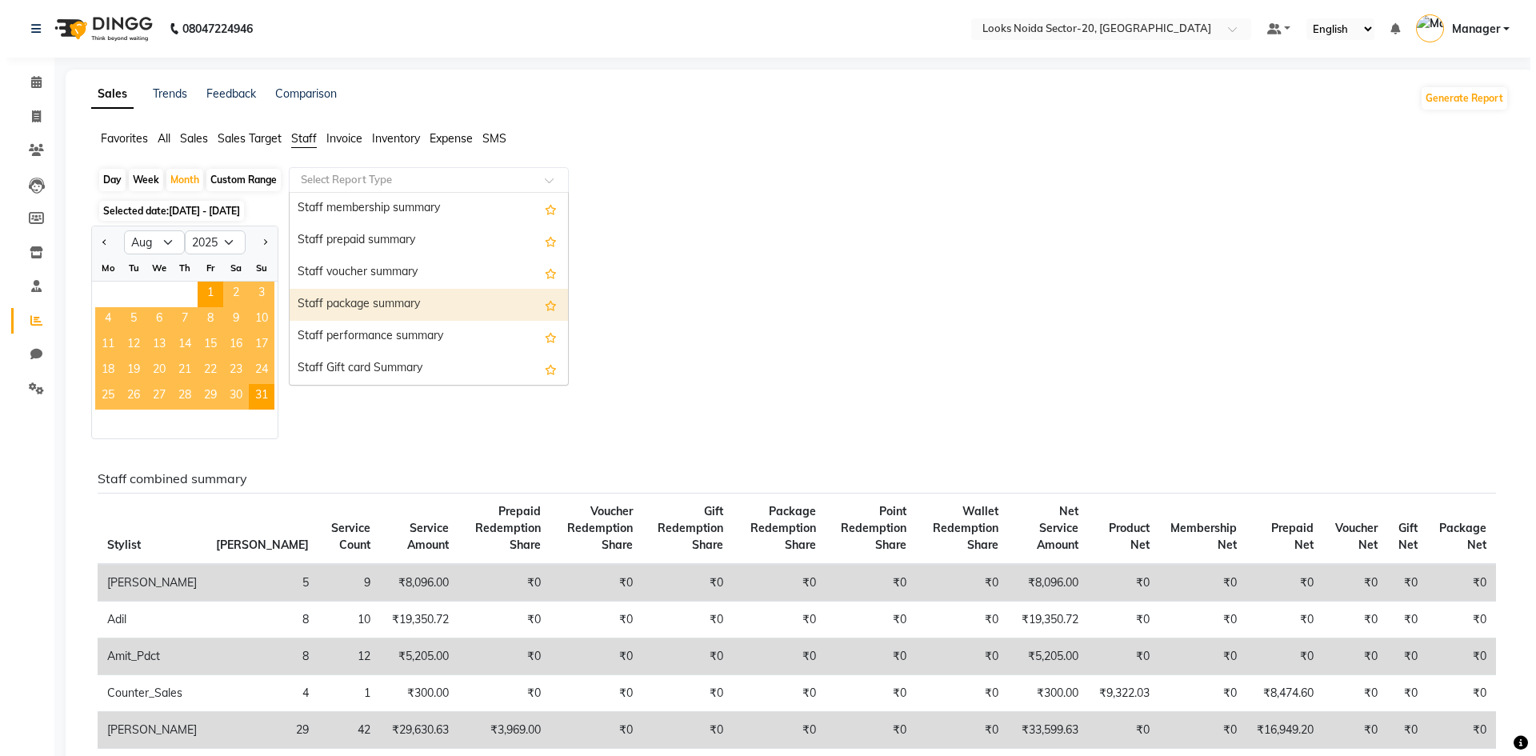
scroll to position [342, 0]
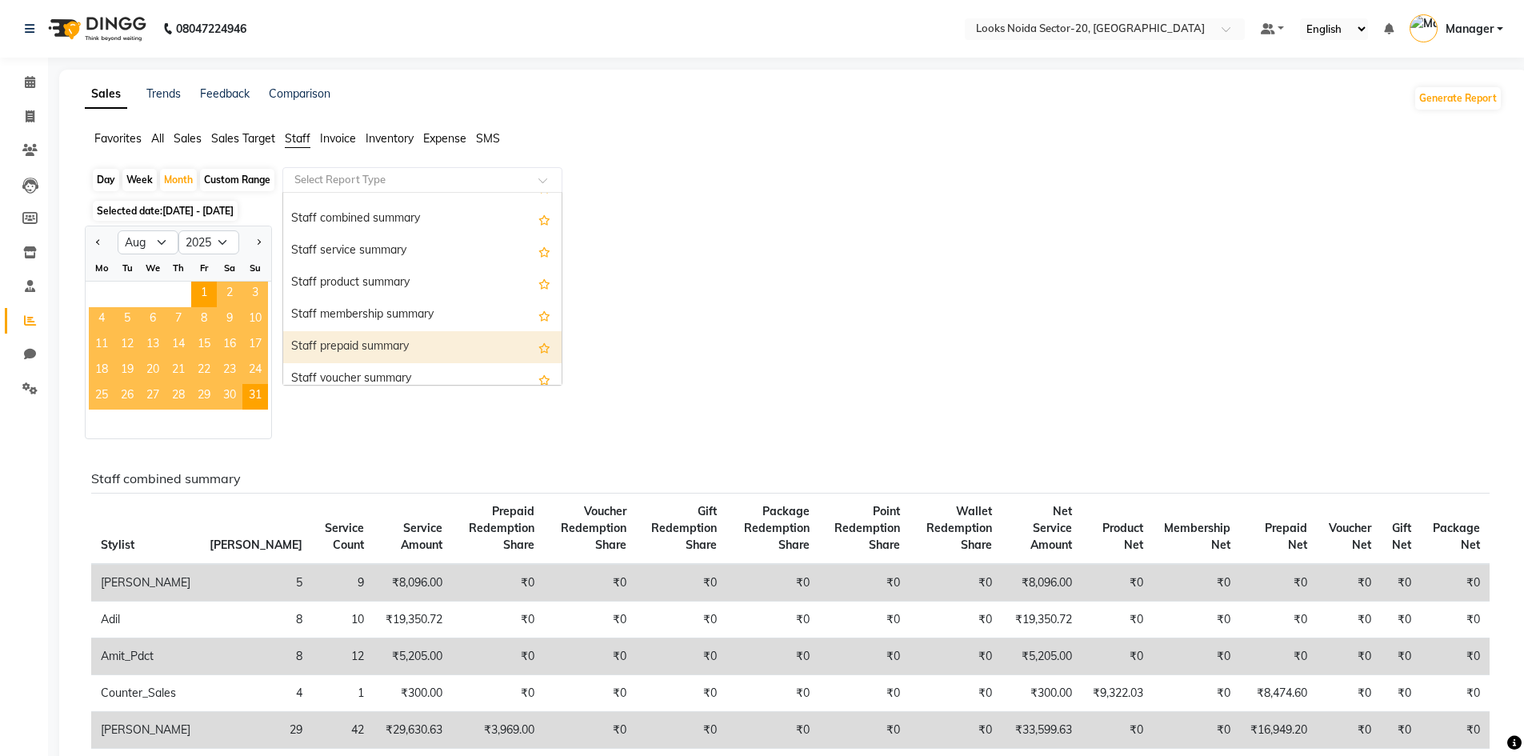
click at [366, 340] on div "Staff prepaid summary" at bounding box center [422, 347] width 278 height 32
select select "full_report"
select select "csv"
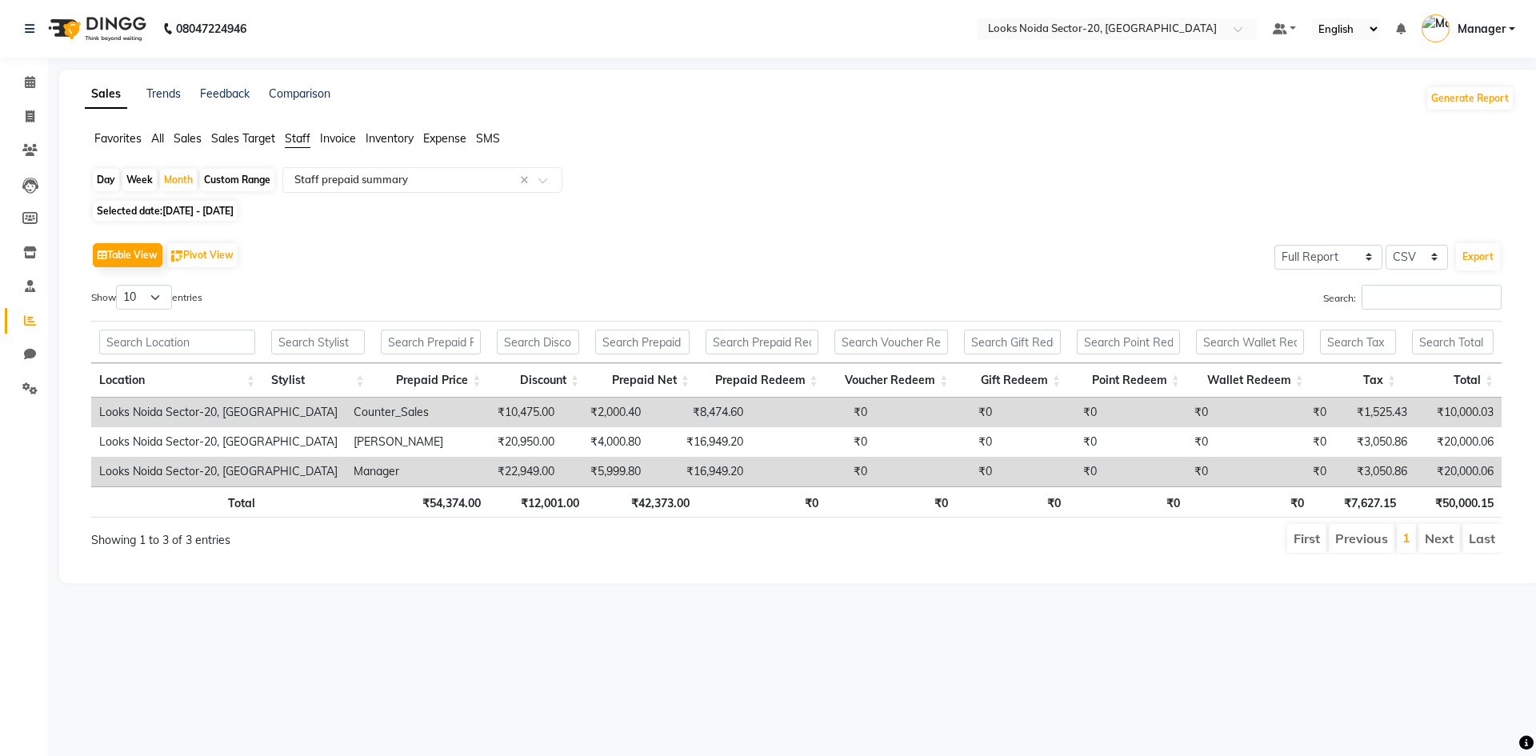
click at [162, 137] on span "All" at bounding box center [157, 138] width 13 height 14
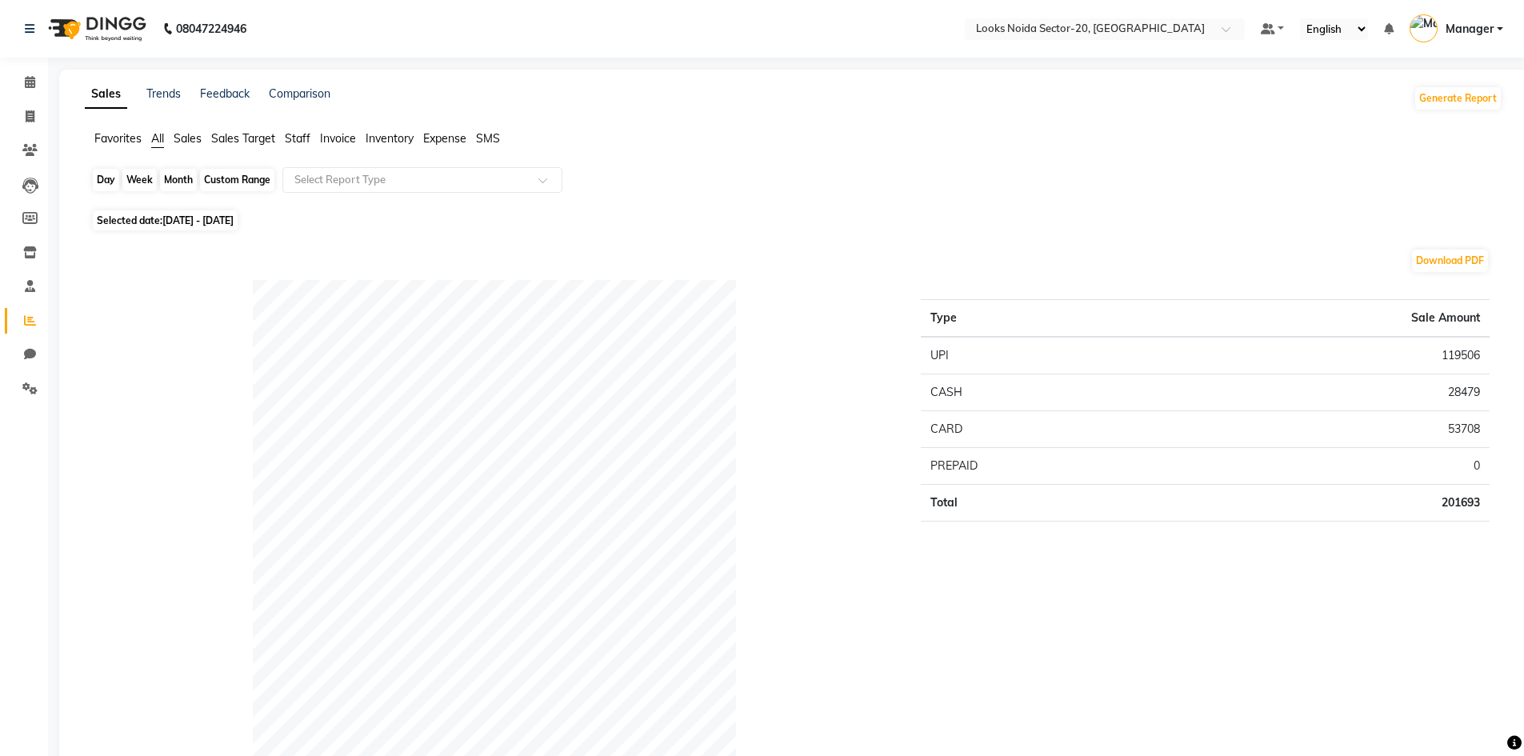
click at [186, 178] on div "Month" at bounding box center [178, 180] width 37 height 22
select select "8"
select select "2025"
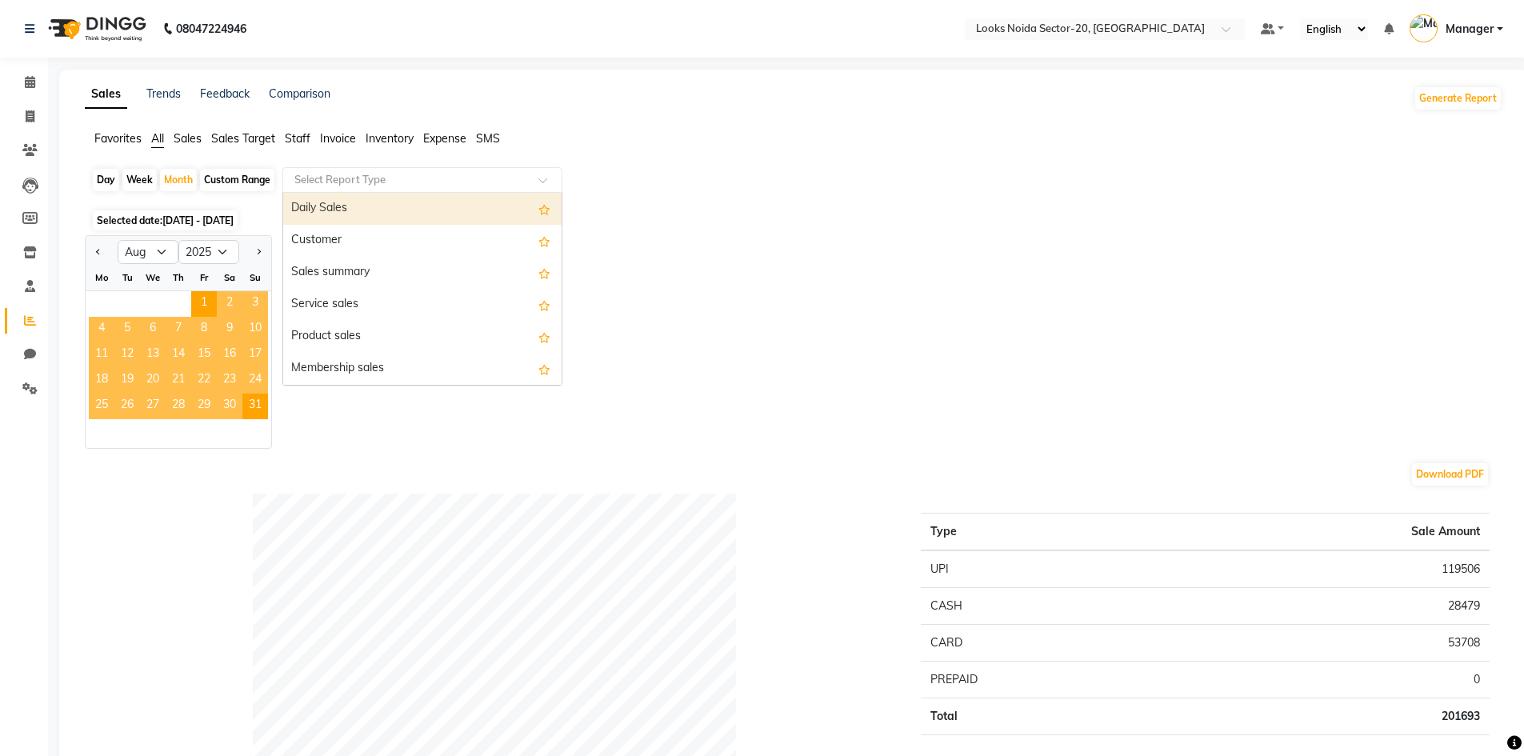
click at [294, 182] on input "text" at bounding box center [406, 180] width 230 height 16
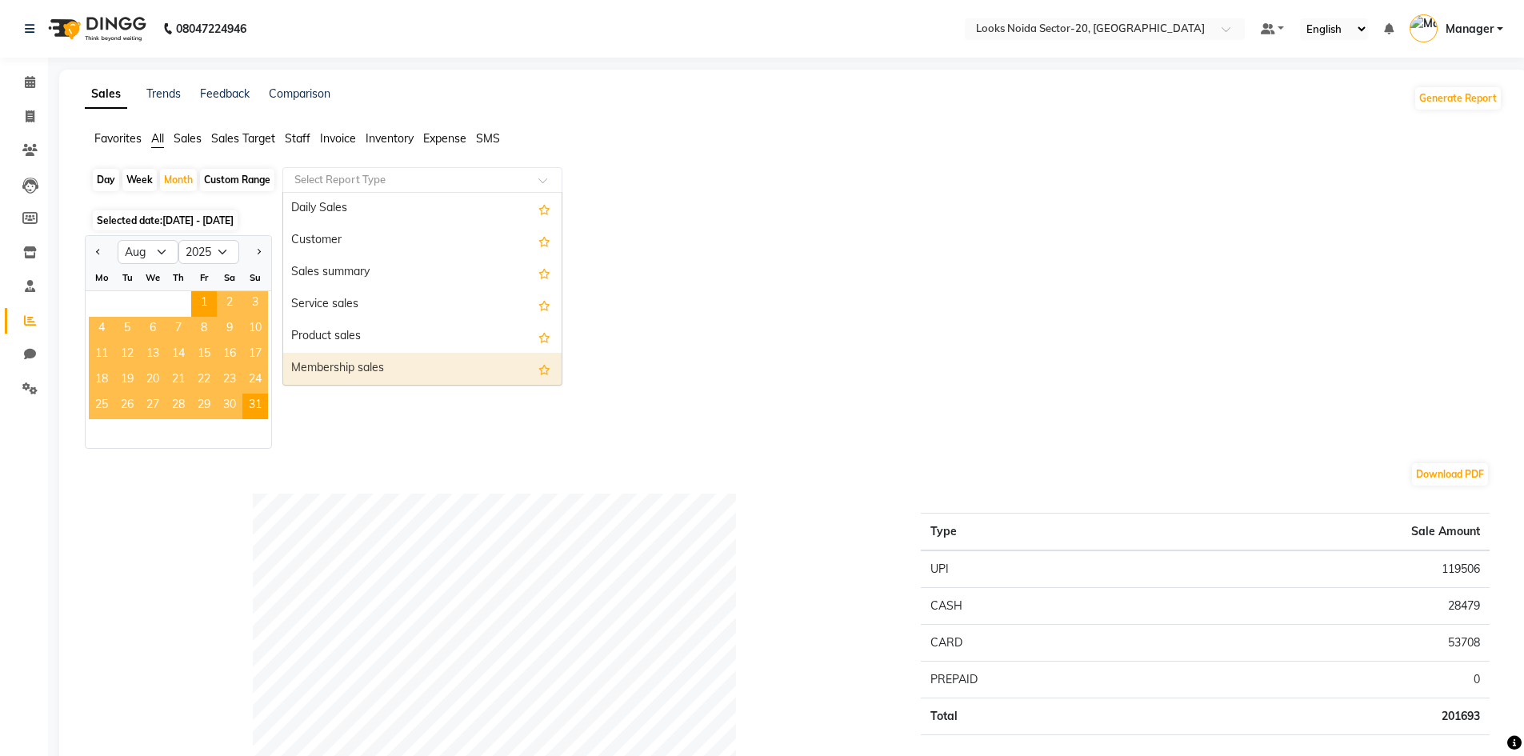
click at [341, 374] on div "Membership sales" at bounding box center [422, 369] width 278 height 32
select select "full_report"
select select "csv"
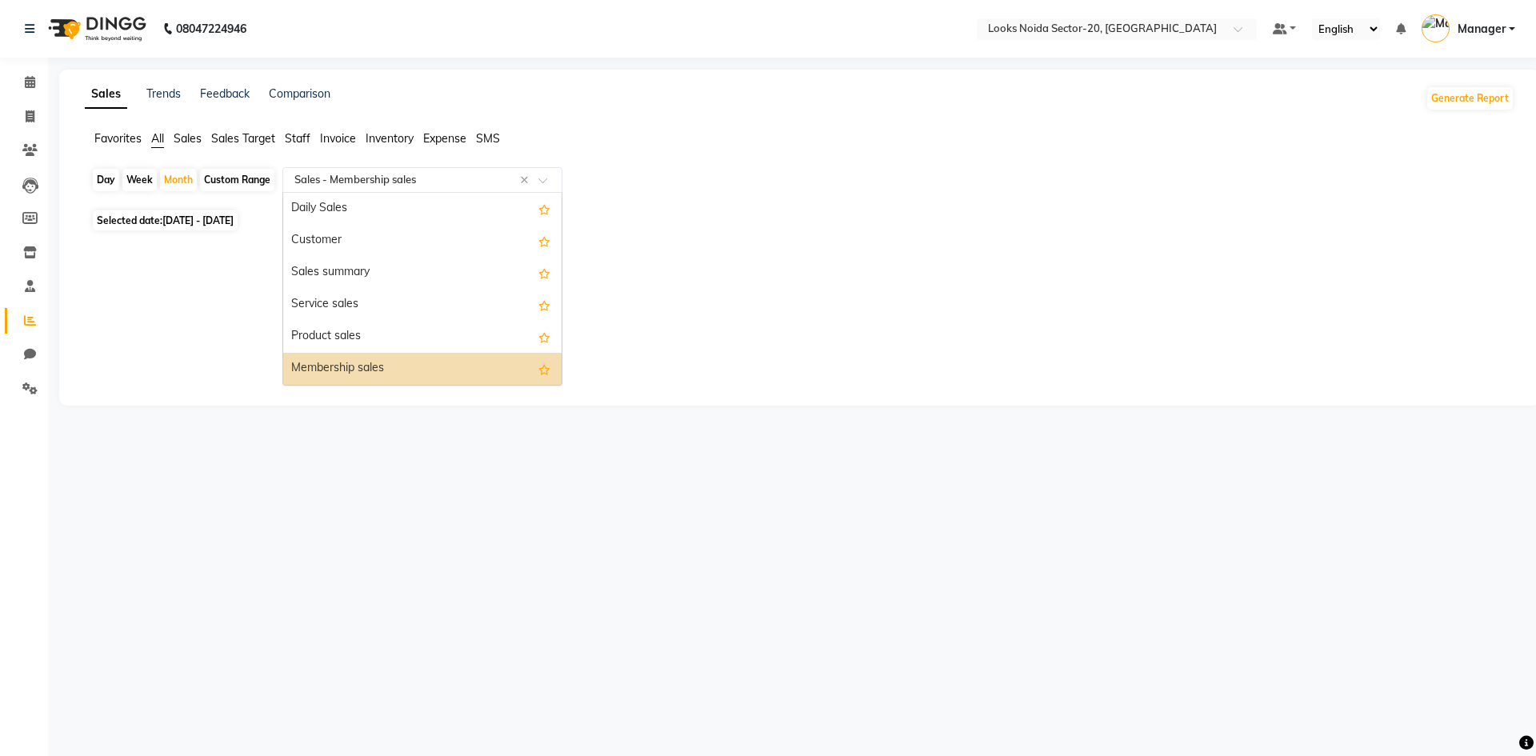
click at [450, 183] on input "text" at bounding box center [406, 180] width 230 height 16
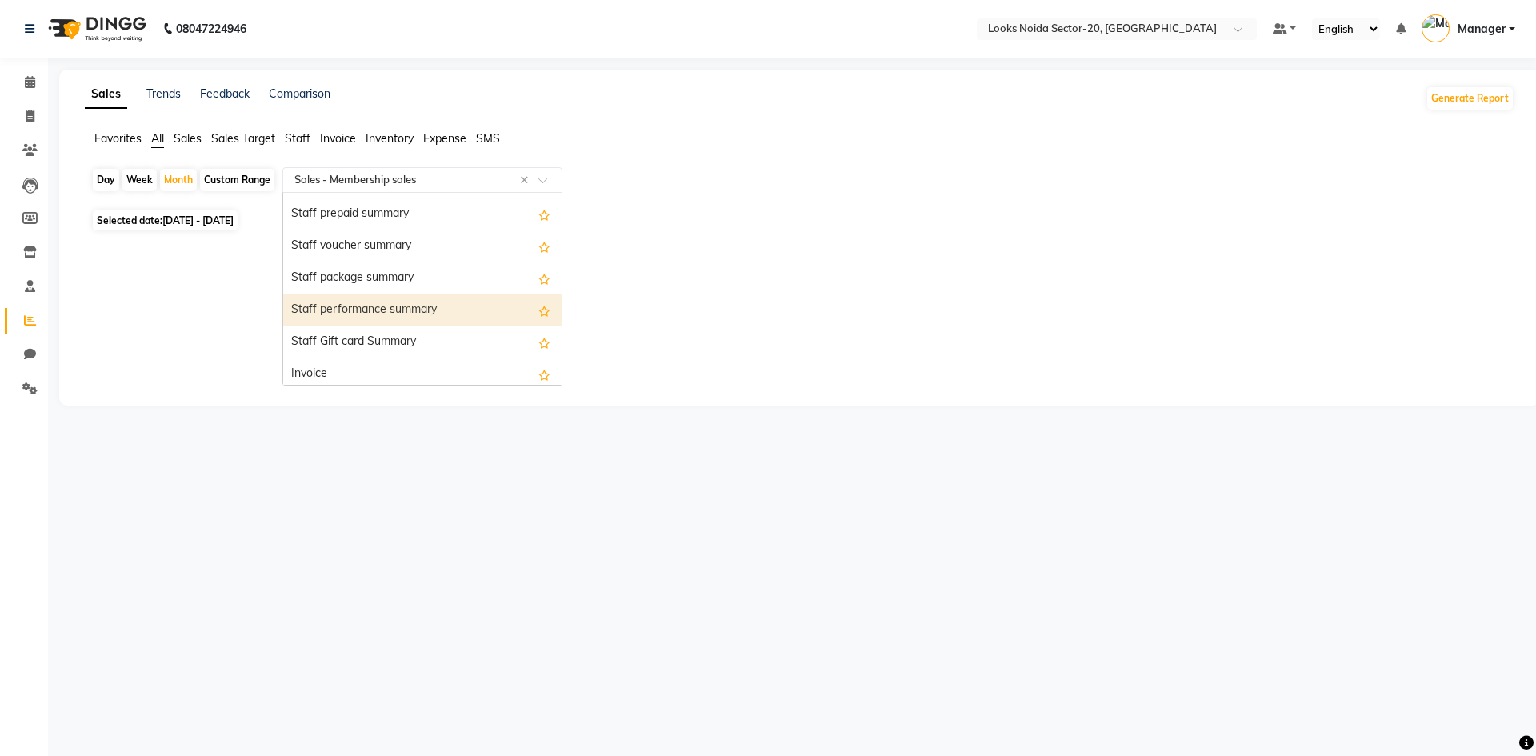
scroll to position [746, 0]
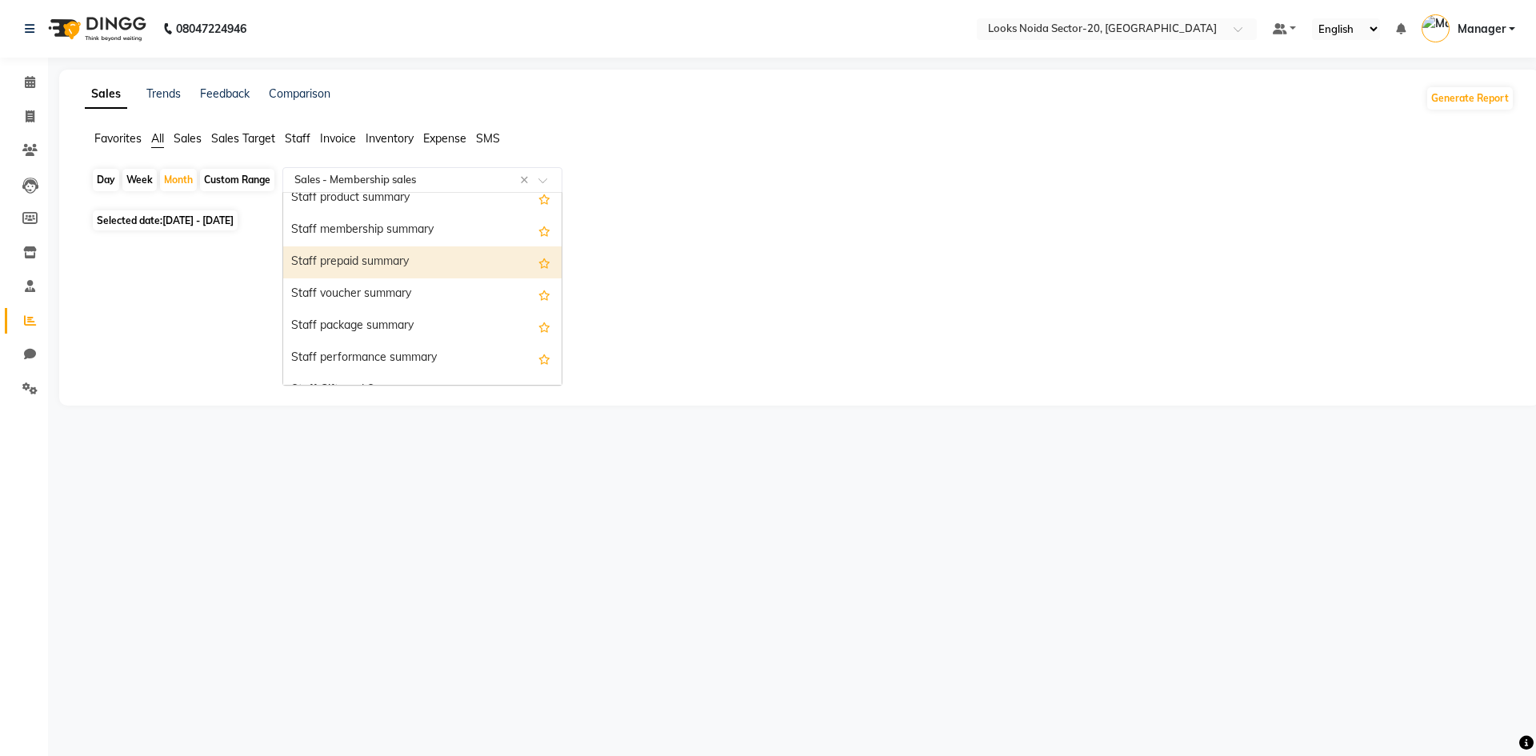
click at [402, 259] on div "Staff prepaid summary" at bounding box center [422, 262] width 278 height 32
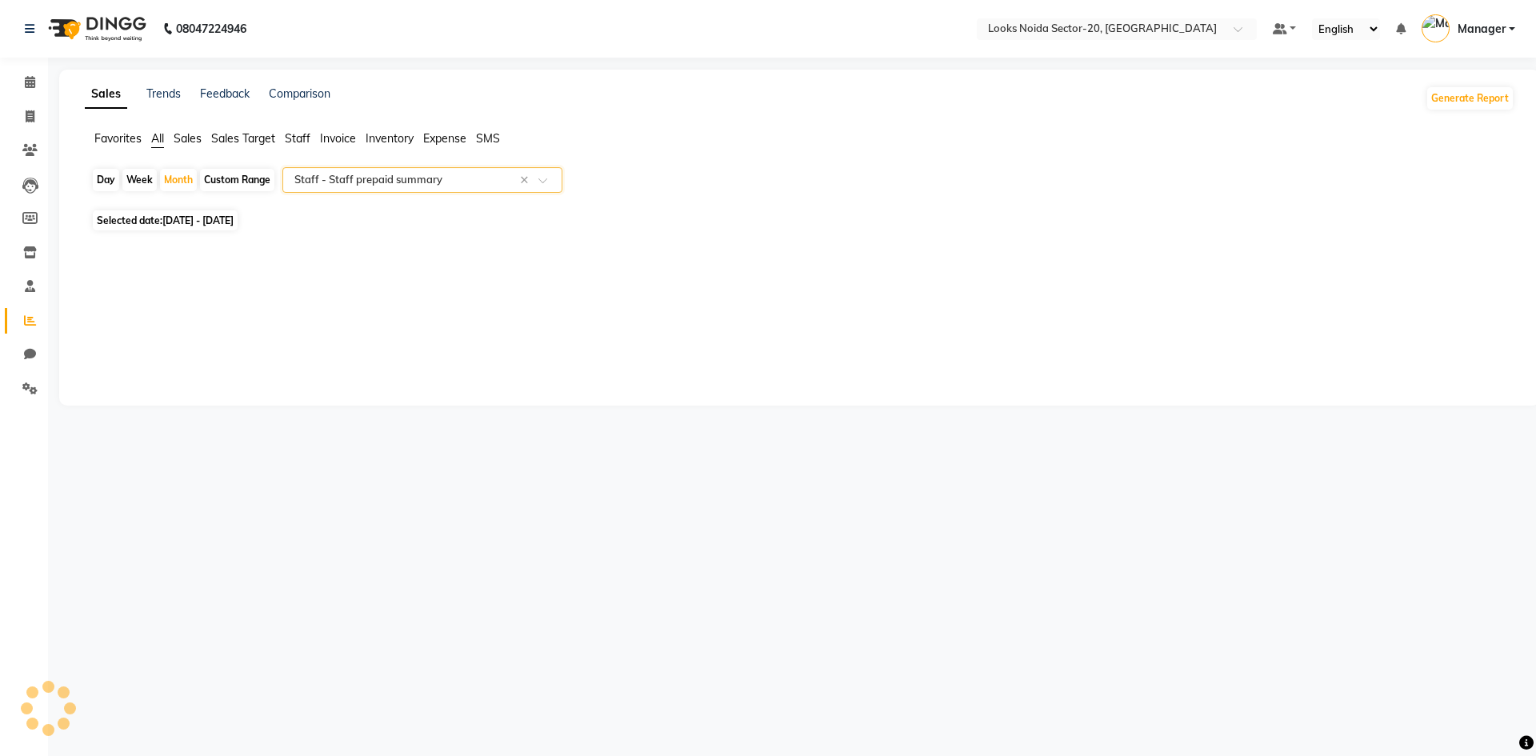
select select "full_report"
select select "csv"
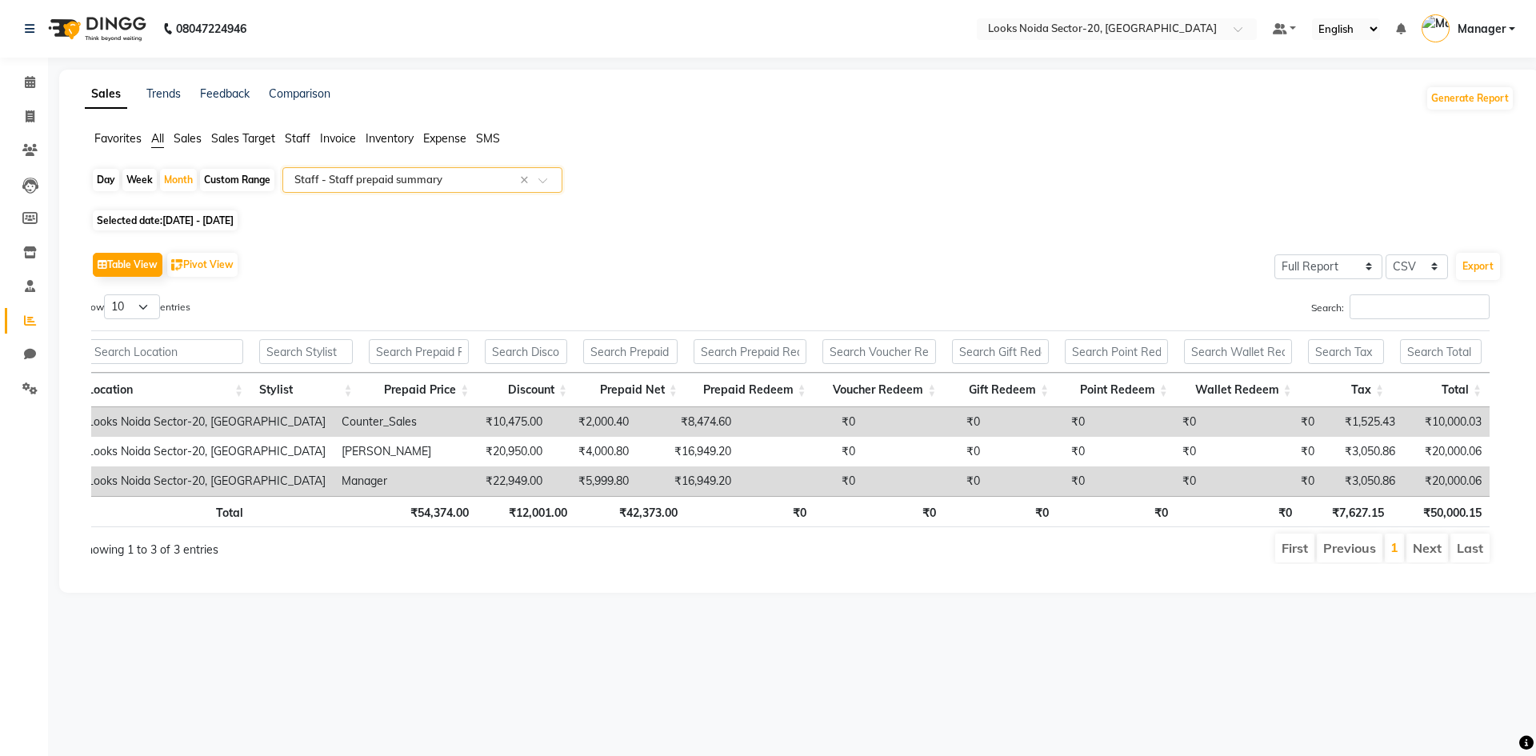
scroll to position [0, 0]
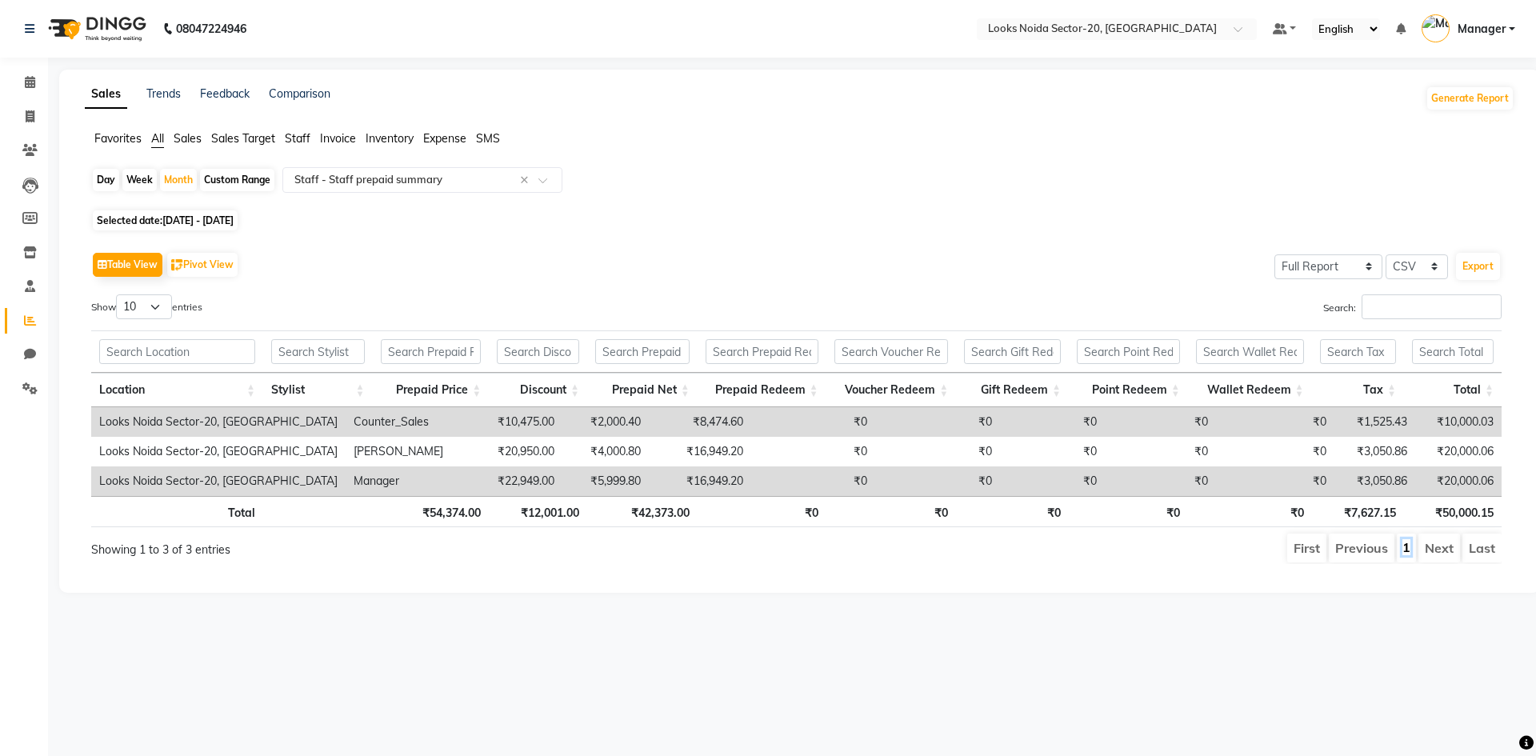
click at [1404, 552] on link "1" at bounding box center [1406, 547] width 8 height 16
drag, startPoint x: 314, startPoint y: 562, endPoint x: 432, endPoint y: 566, distance: 118.5
click at [432, 564] on div "Show 10 25 50 100 entries Search: Location Stylist Prepaid Price Discount Prepa…" at bounding box center [796, 429] width 1410 height 270
click at [22, 82] on span at bounding box center [30, 83] width 28 height 18
